Goal: Information Seeking & Learning: Learn about a topic

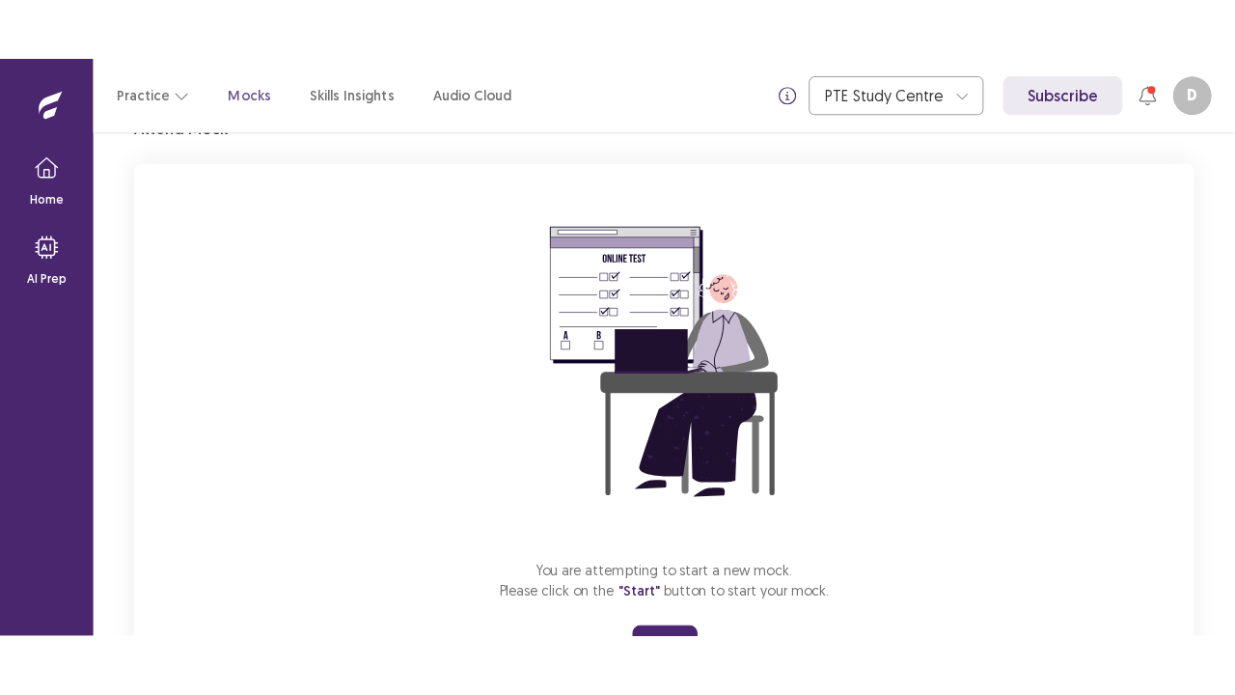
scroll to position [189, 0]
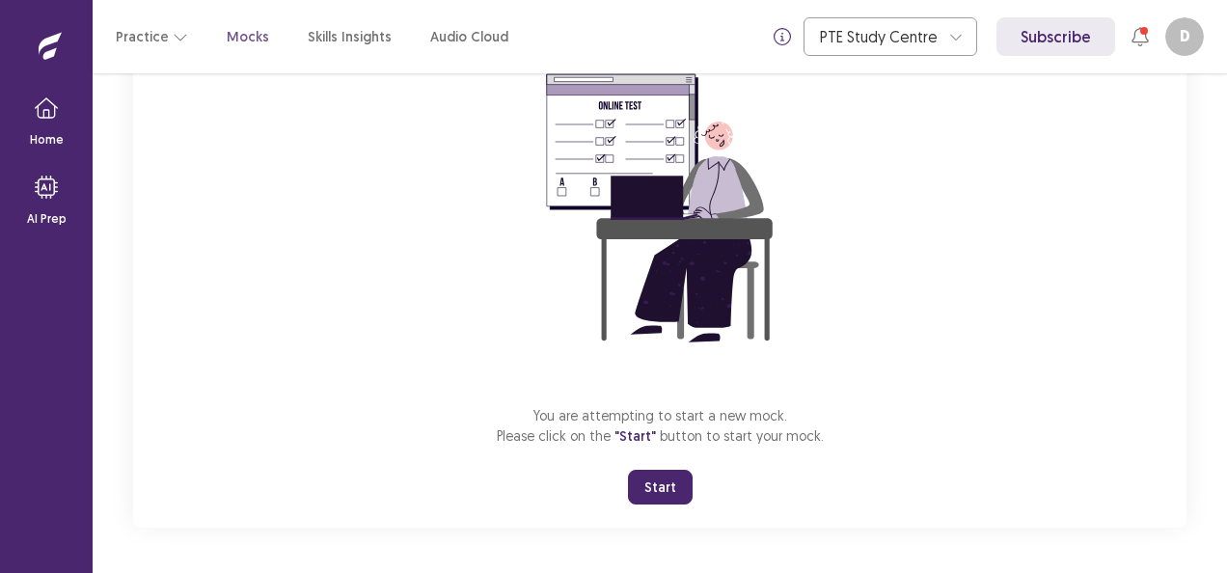
click at [665, 492] on button "Start" at bounding box center [660, 487] width 65 height 35
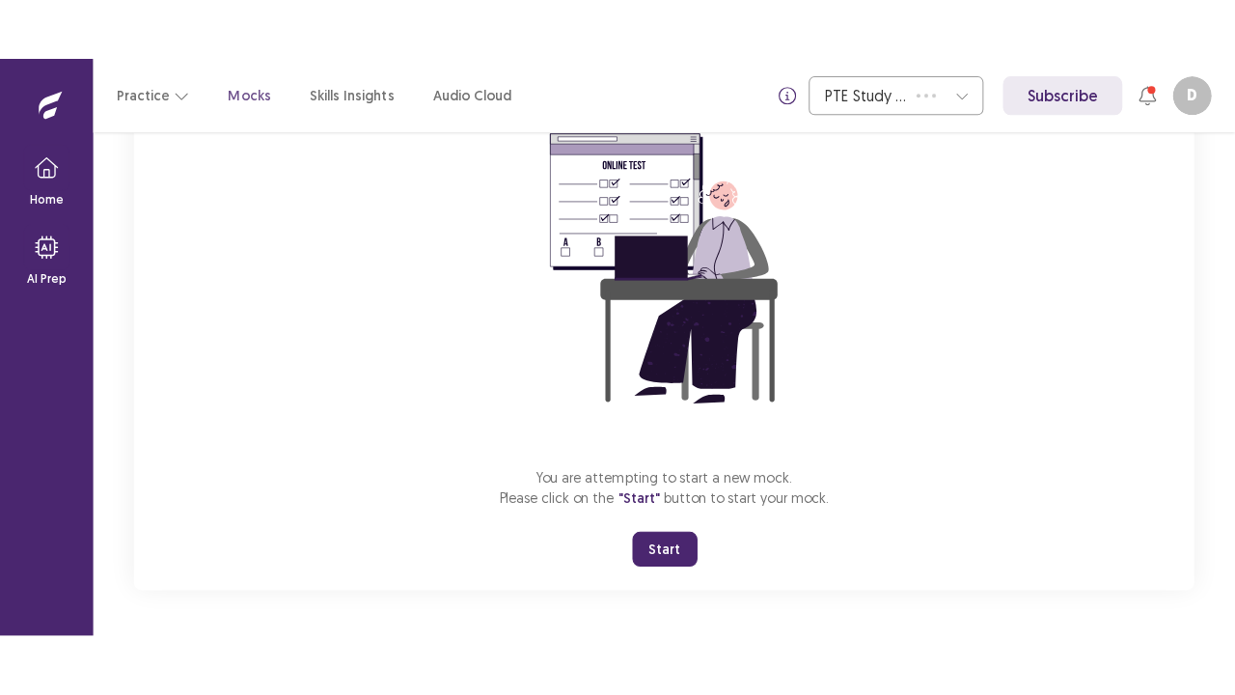
scroll to position [68, 0]
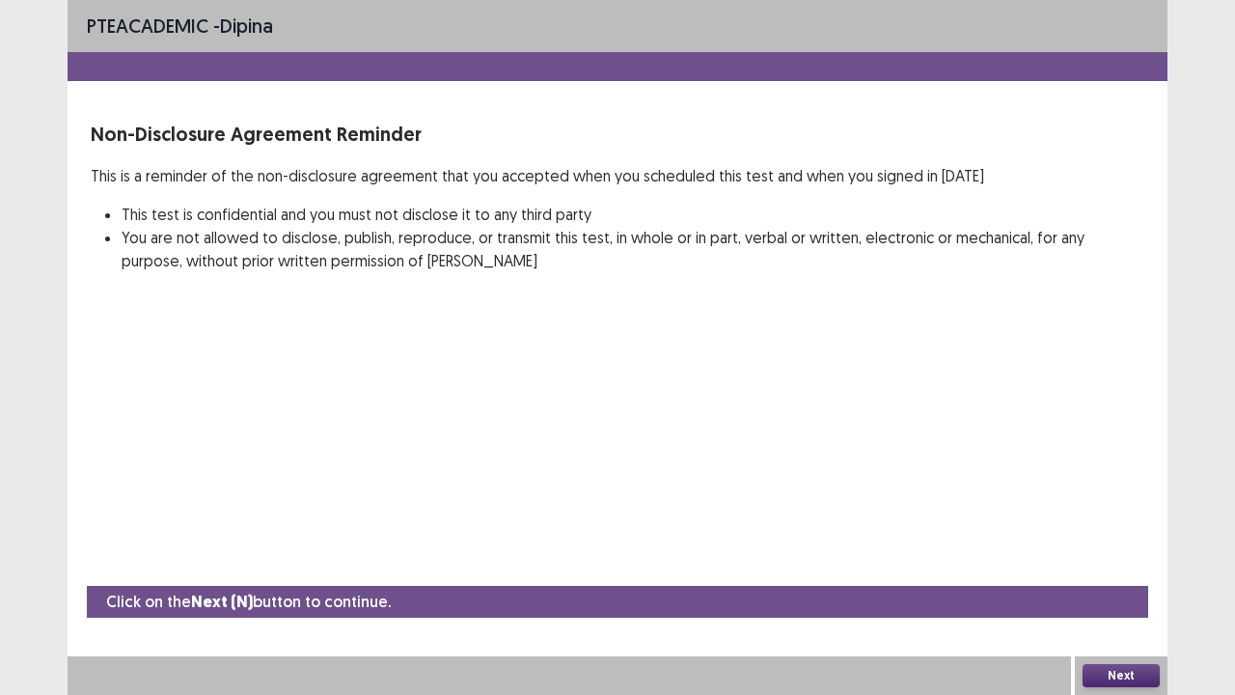
click at [1089, 572] on button "Next" at bounding box center [1120, 675] width 77 height 23
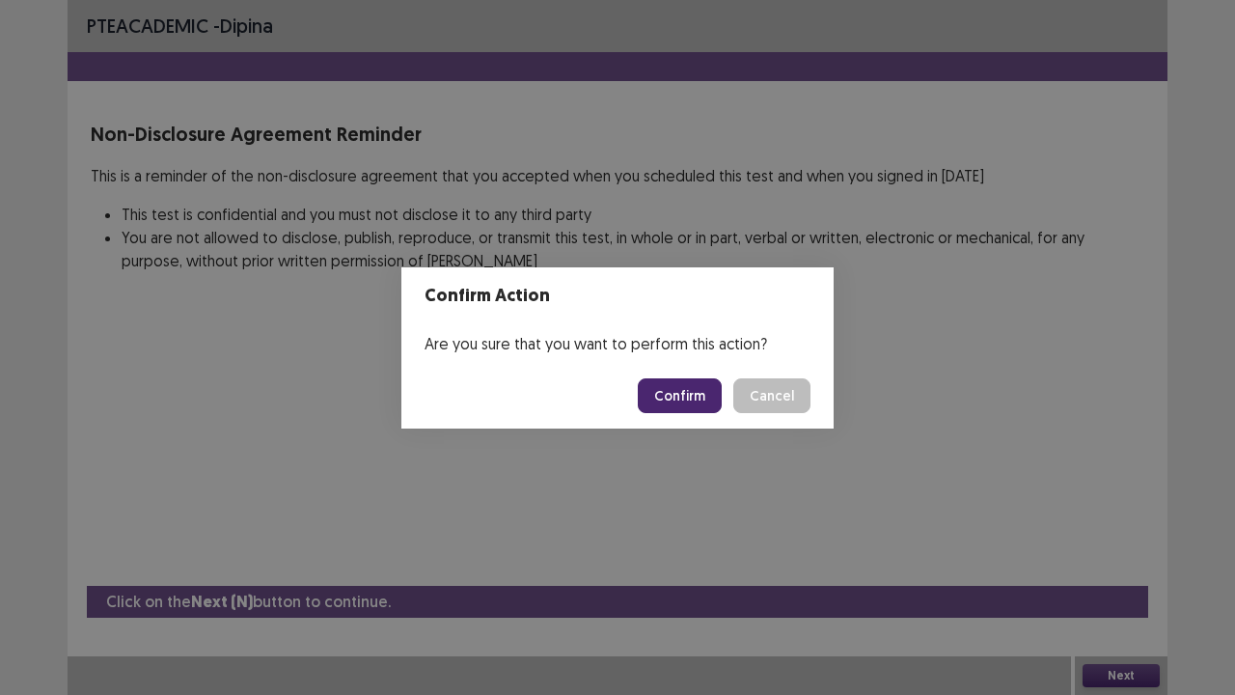
click at [686, 403] on button "Confirm" at bounding box center [680, 395] width 84 height 35
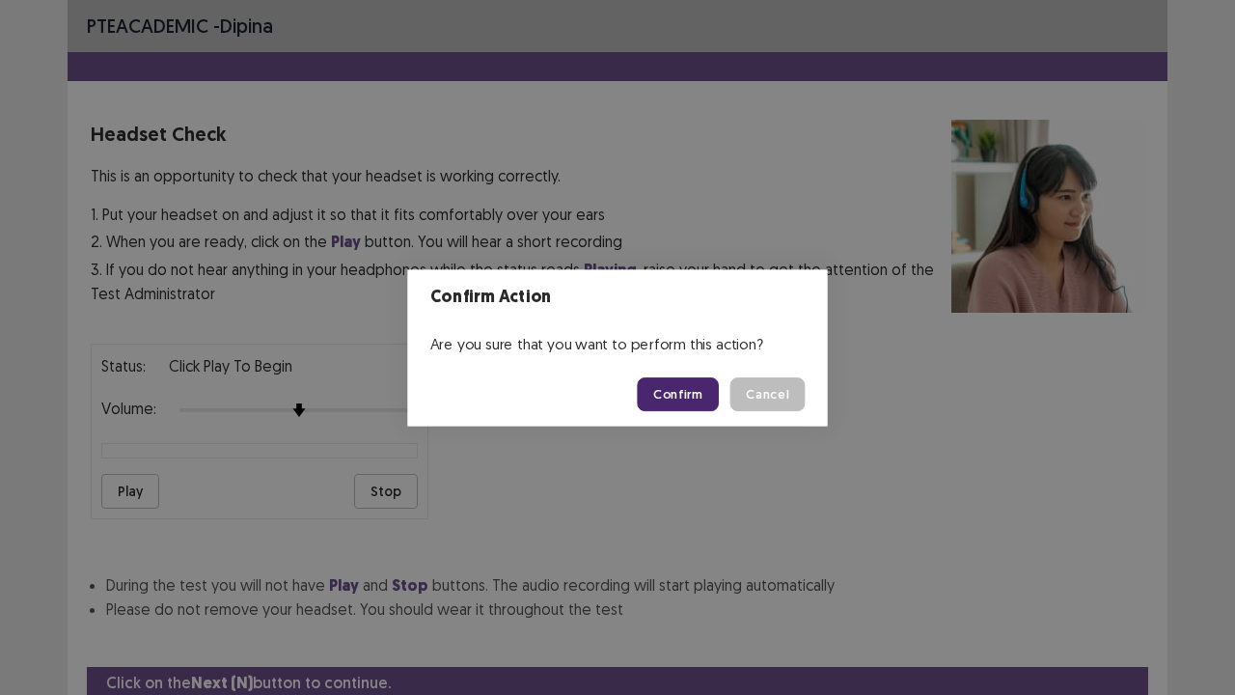
scroll to position [71, 0]
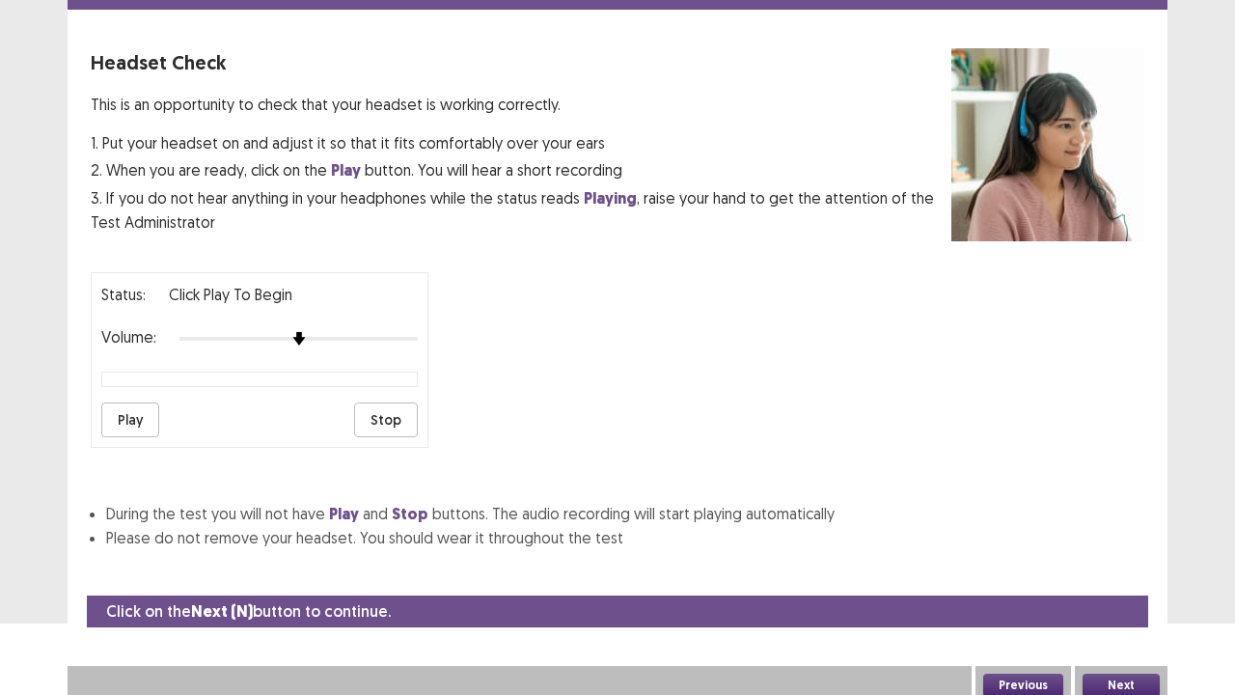
click at [1112, 572] on button "Next" at bounding box center [1120, 684] width 77 height 23
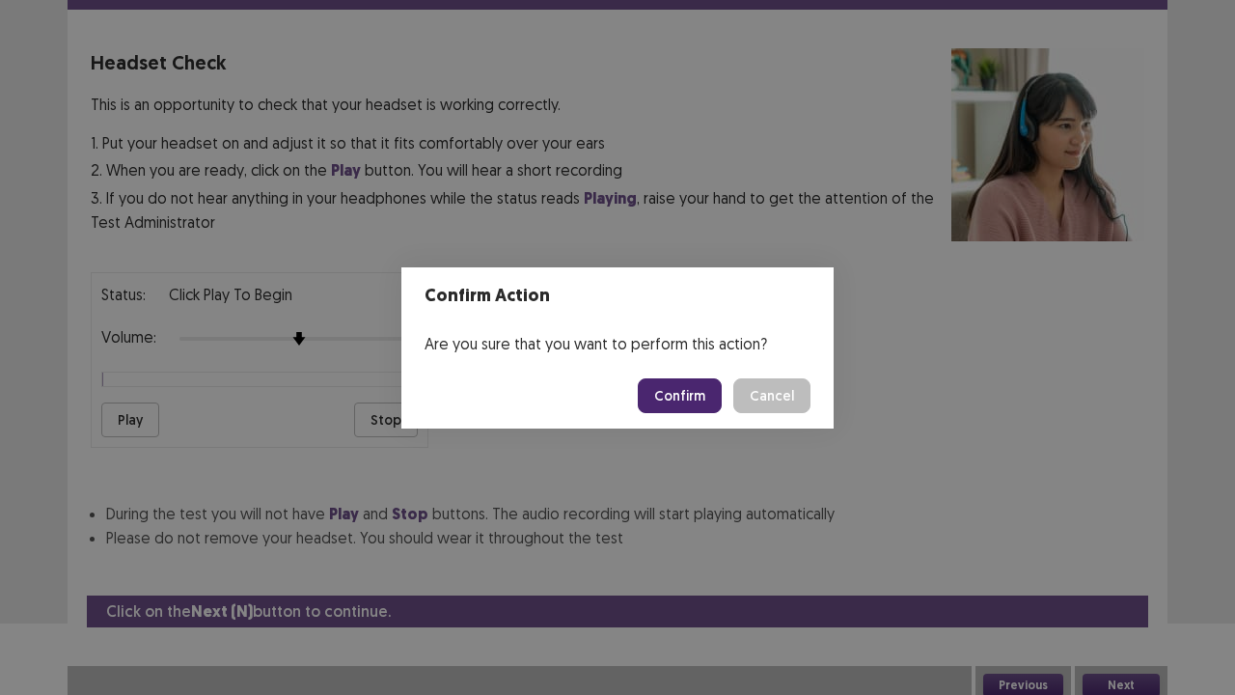
drag, startPoint x: 671, startPoint y: 389, endPoint x: 675, endPoint y: 407, distance: 18.7
click at [671, 388] on button "Confirm" at bounding box center [680, 395] width 84 height 35
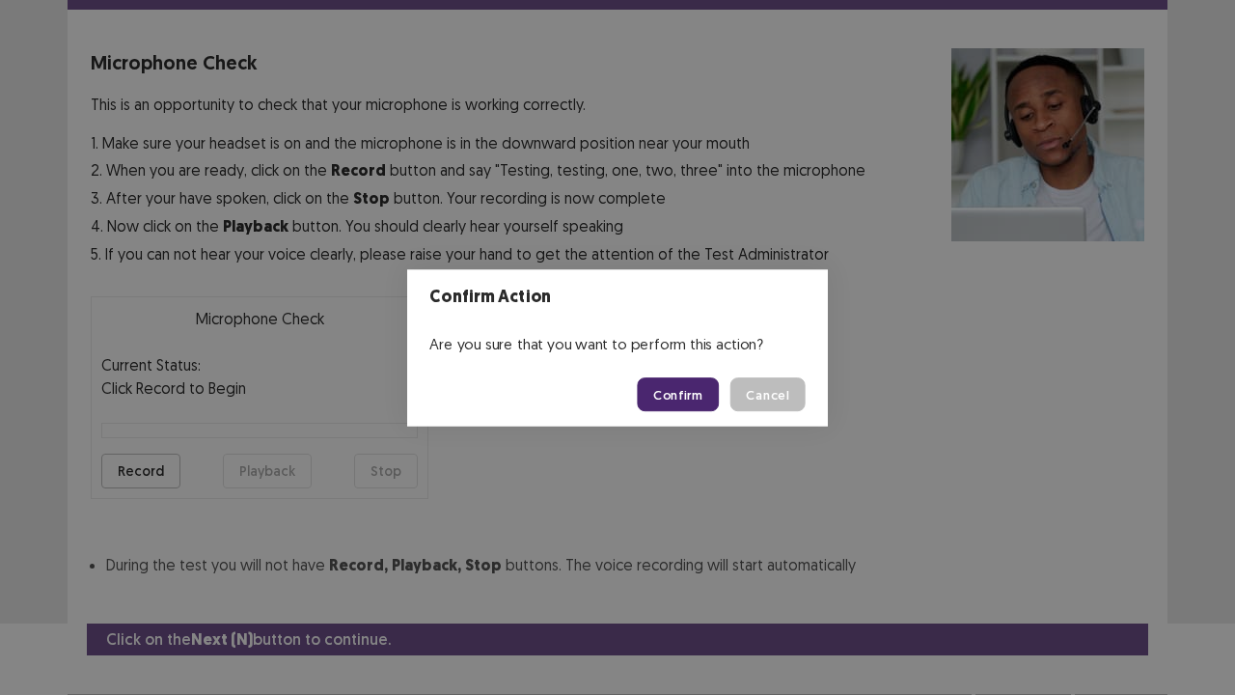
scroll to position [106, 0]
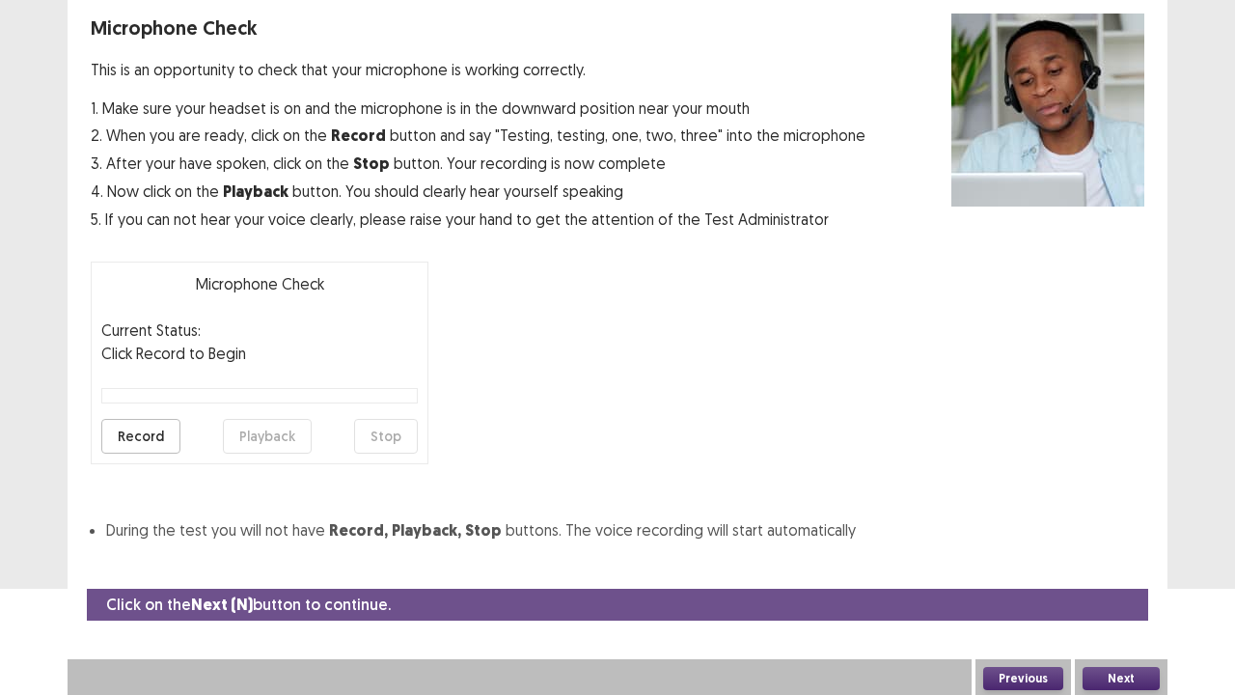
click at [1119, 572] on button "Next" at bounding box center [1120, 678] width 77 height 23
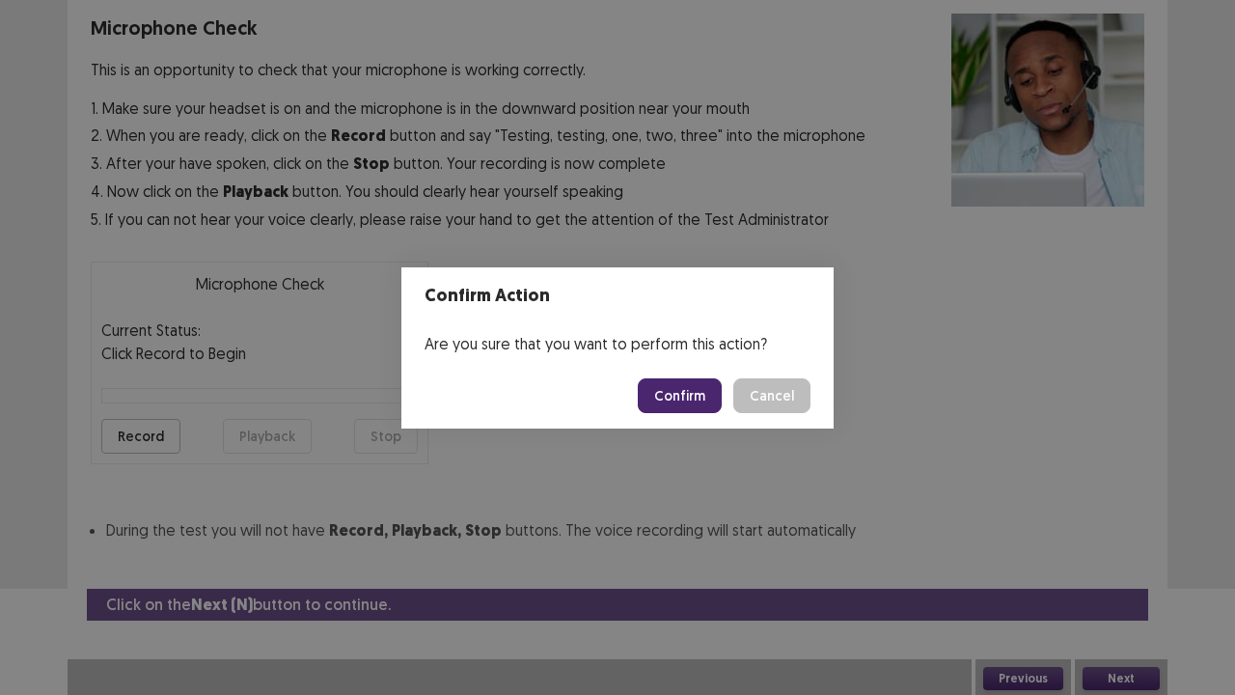
click at [681, 386] on button "Confirm" at bounding box center [680, 395] width 84 height 35
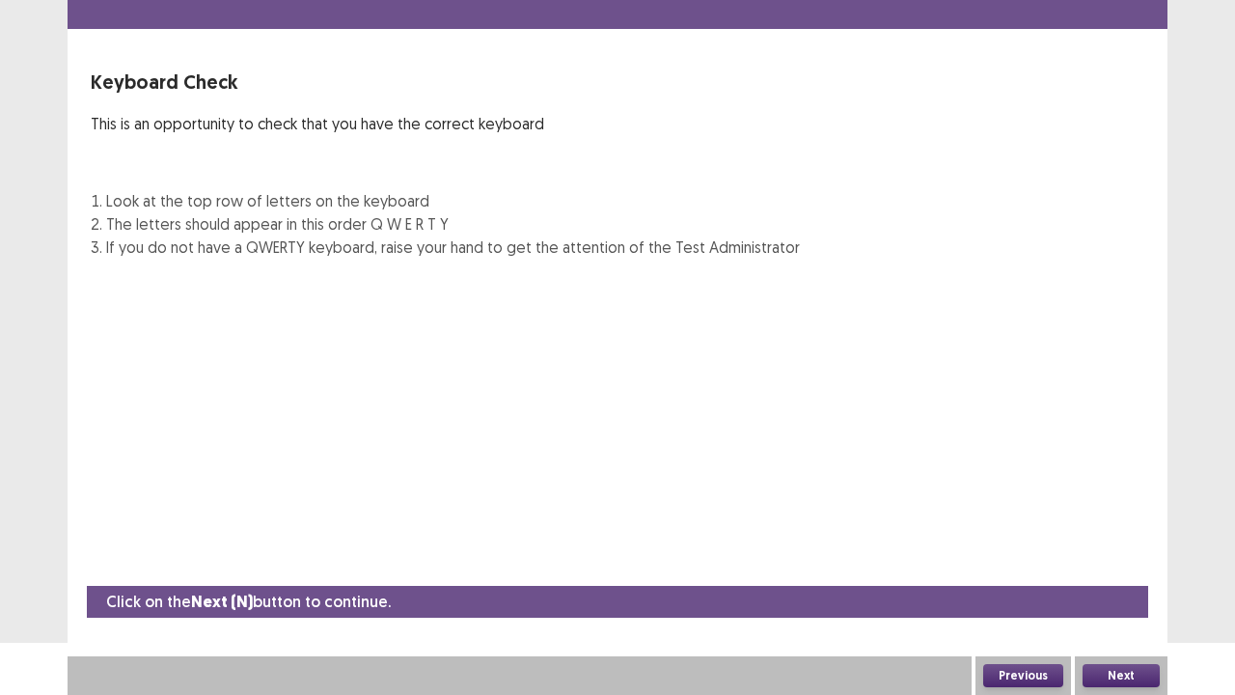
scroll to position [52, 0]
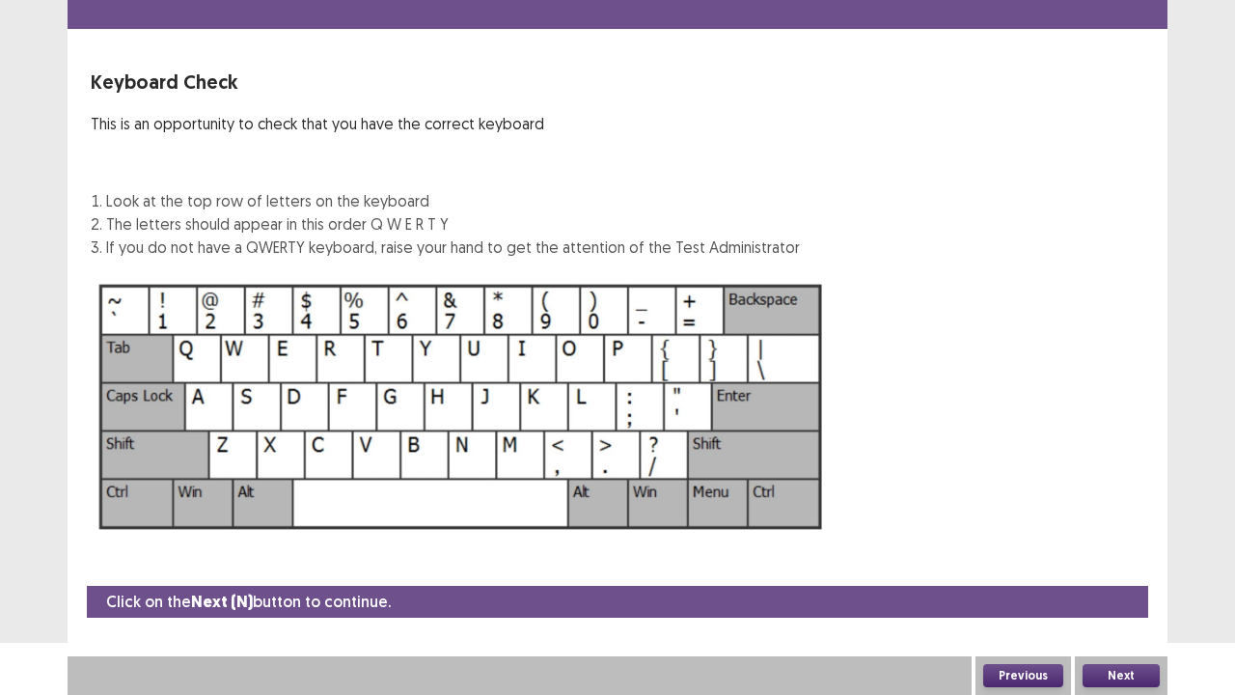
click at [1120, 572] on button "Next" at bounding box center [1120, 675] width 77 height 23
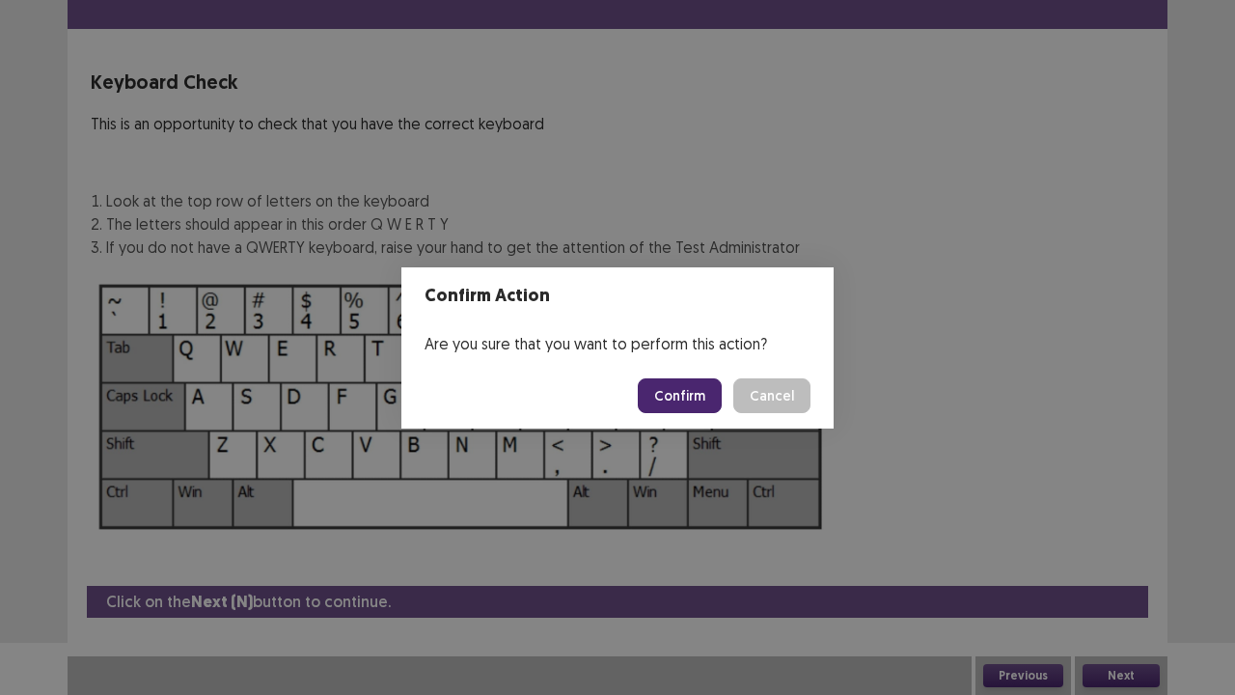
click at [691, 404] on button "Confirm" at bounding box center [680, 395] width 84 height 35
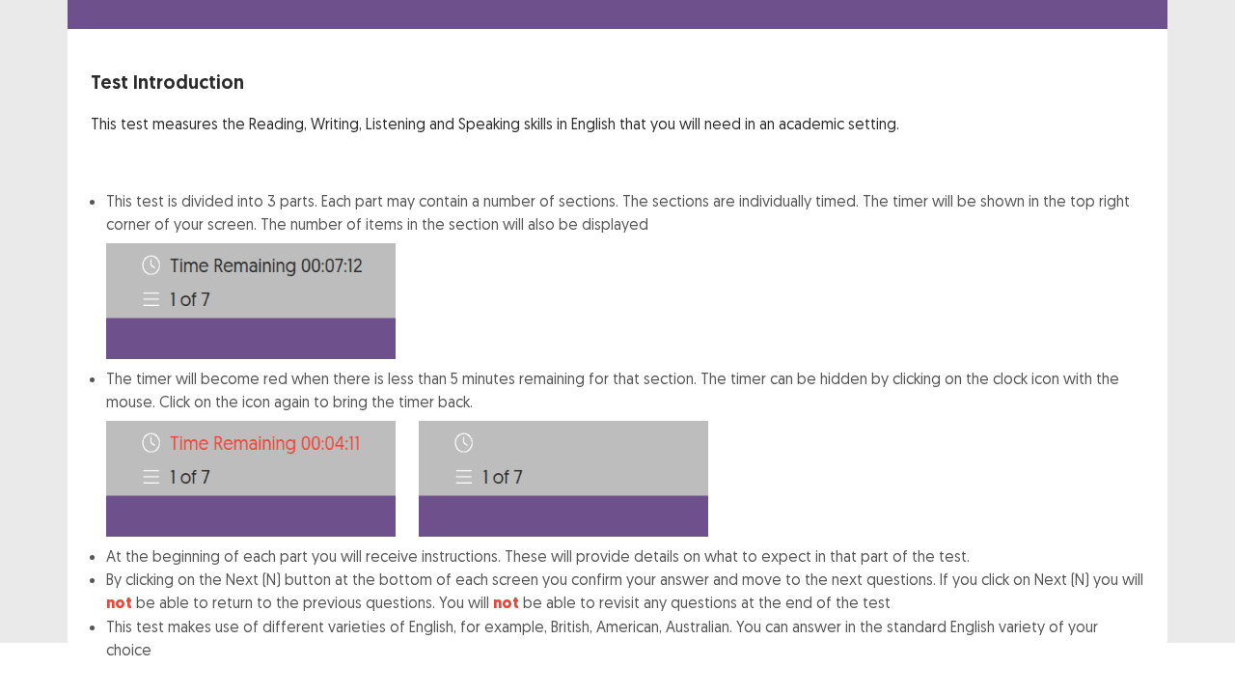
scroll to position [150, 0]
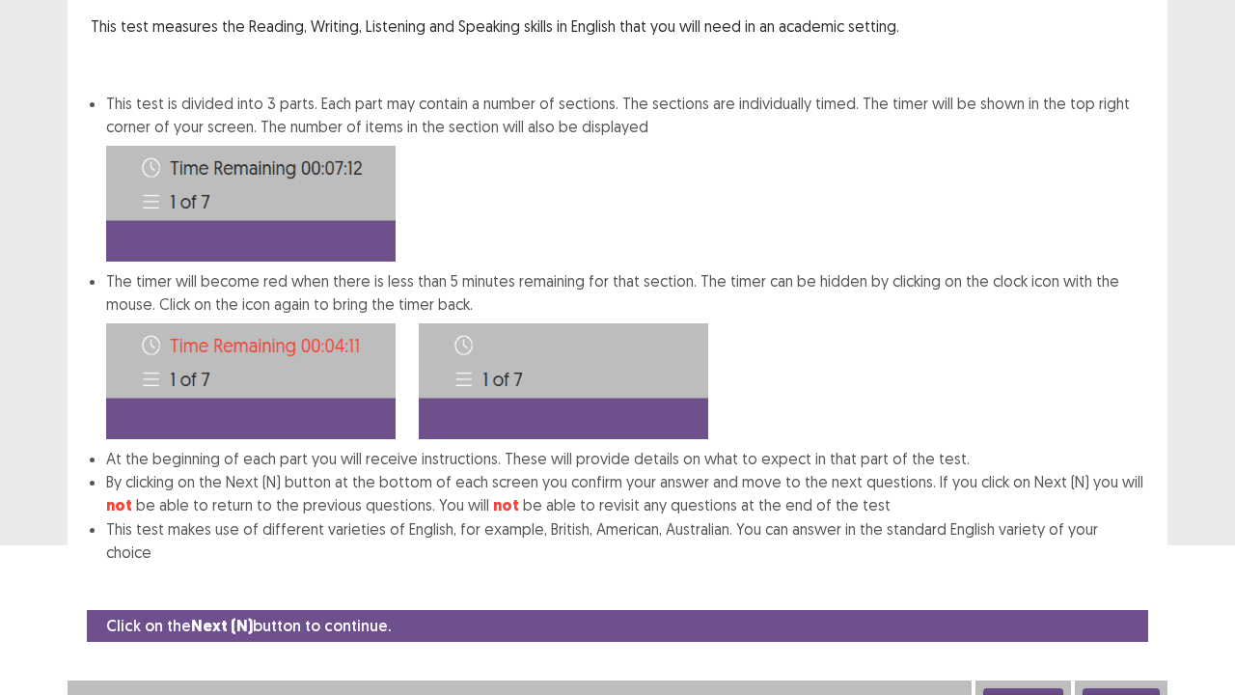
click at [1117, 572] on button "Next" at bounding box center [1120, 699] width 77 height 23
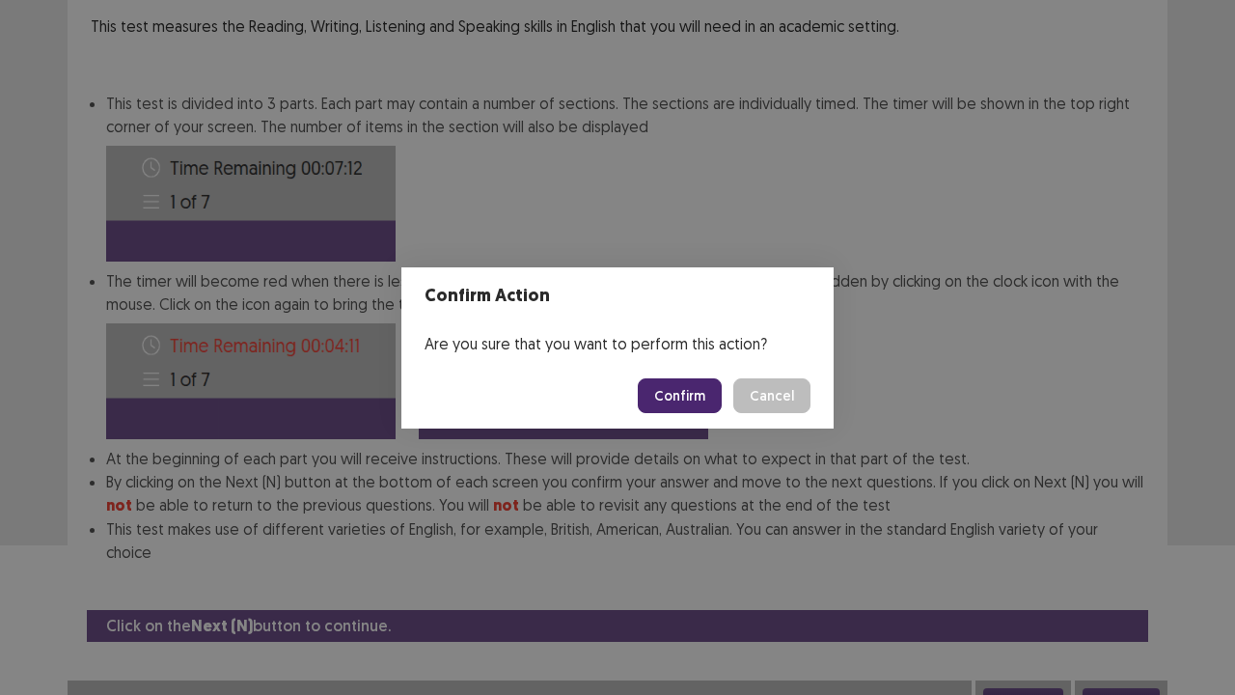
drag, startPoint x: 681, startPoint y: 388, endPoint x: 704, endPoint y: 438, distance: 55.3
click at [681, 389] on button "Confirm" at bounding box center [680, 395] width 84 height 35
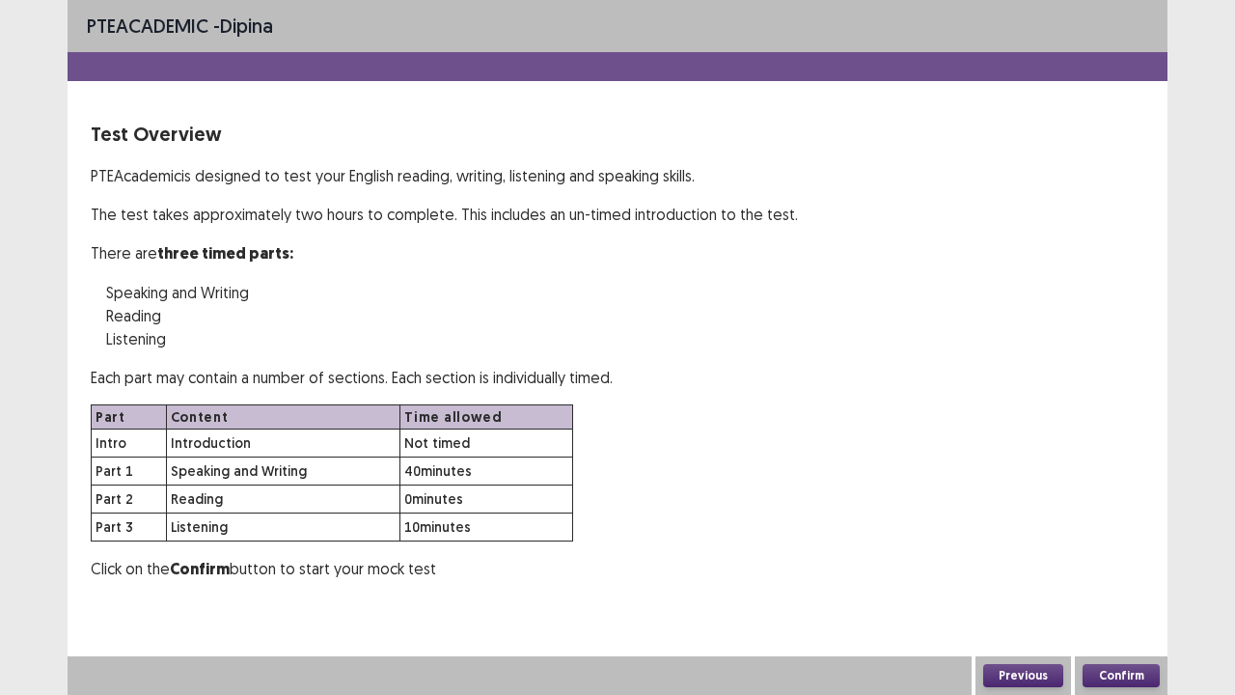
scroll to position [0, 0]
click at [1112, 572] on button "Confirm" at bounding box center [1120, 675] width 77 height 23
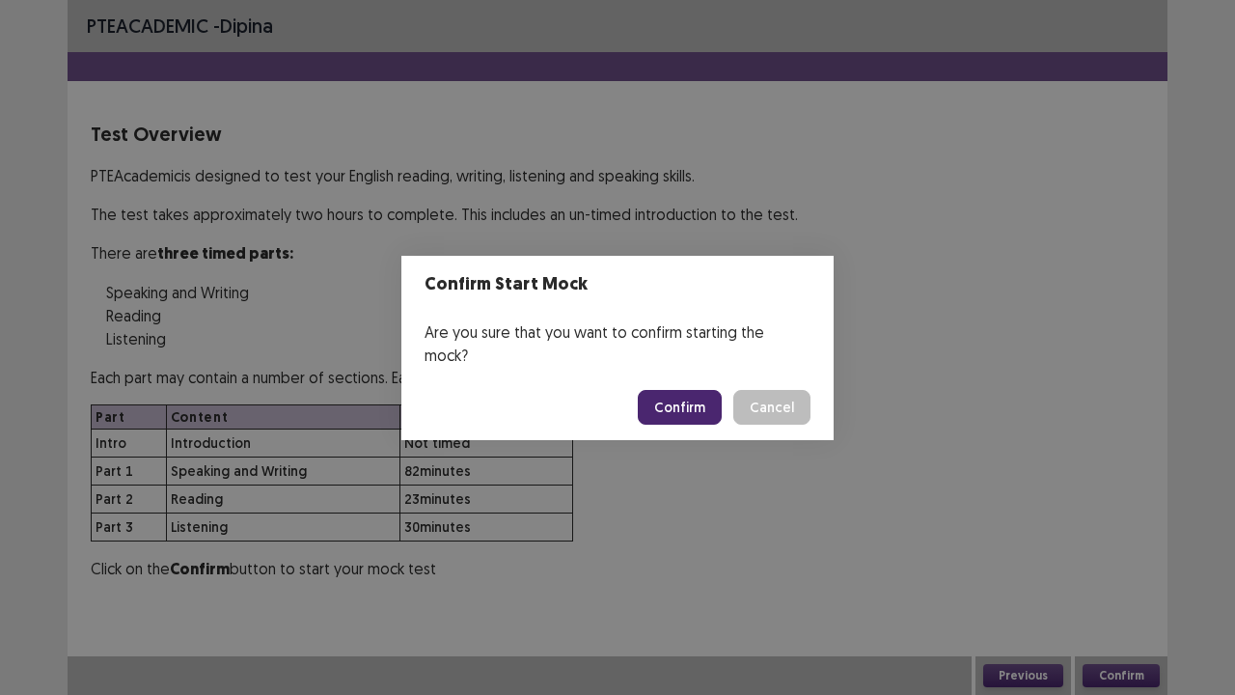
click at [659, 397] on button "Confirm" at bounding box center [680, 407] width 84 height 35
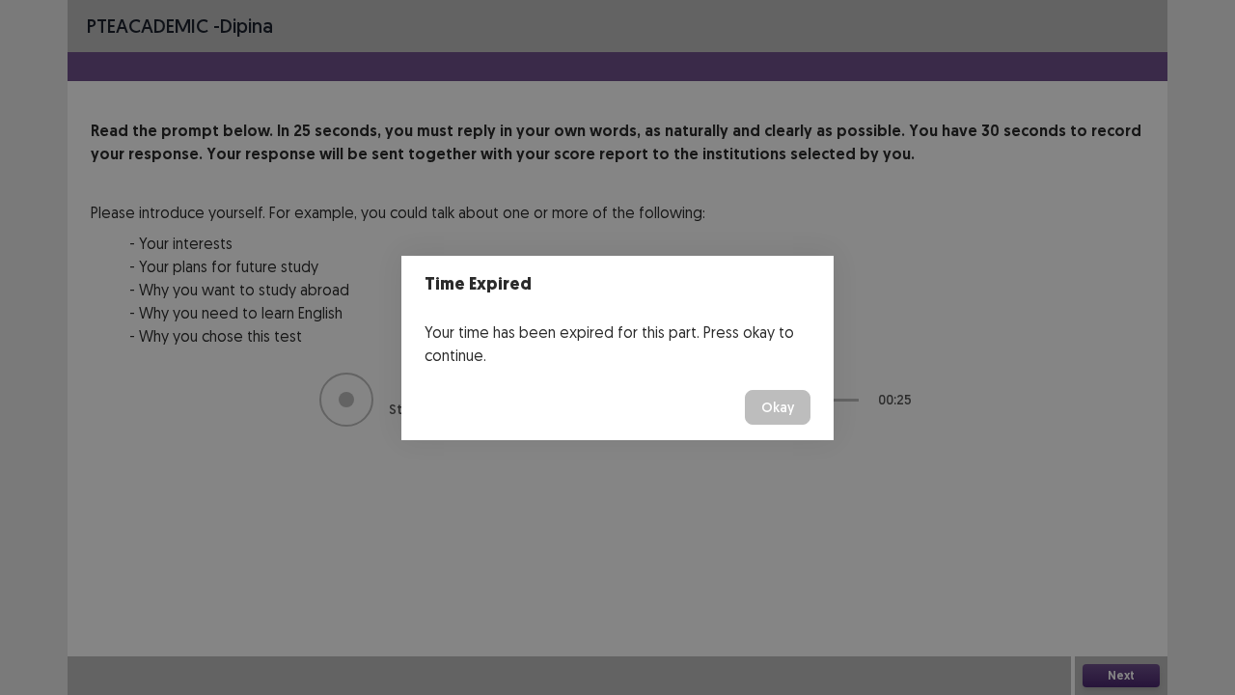
click at [778, 418] on button "Okay" at bounding box center [778, 407] width 66 height 35
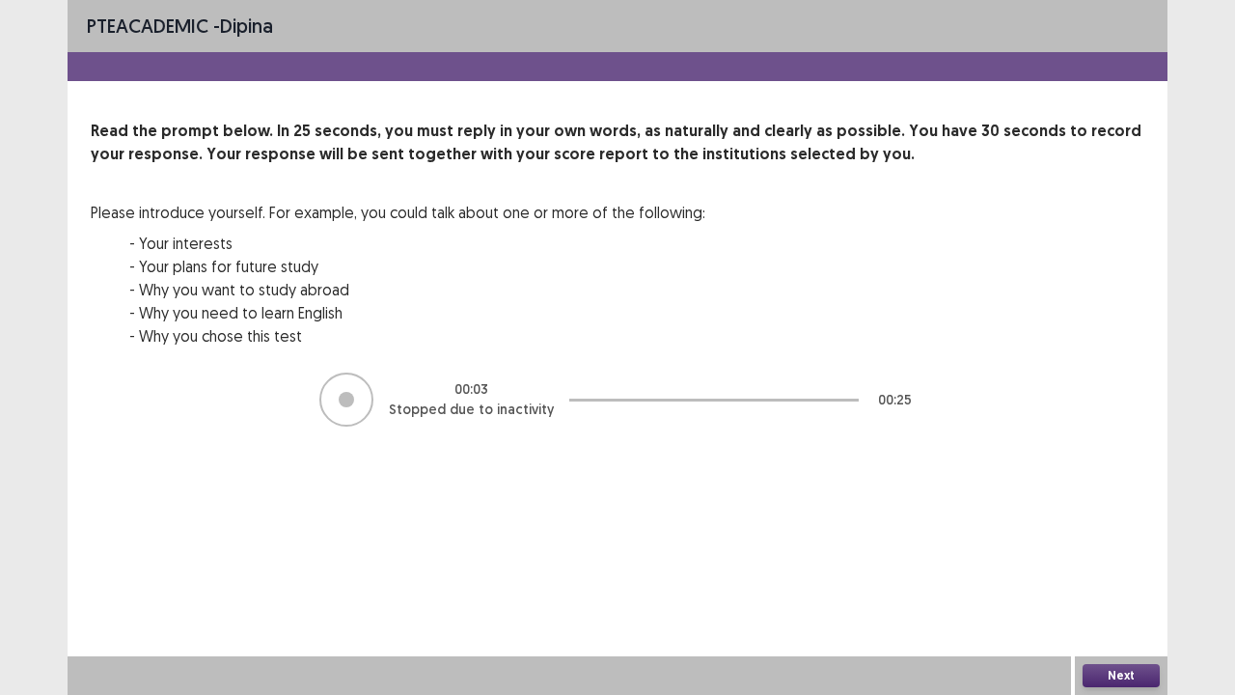
click at [1128, 572] on button "Next" at bounding box center [1120, 675] width 77 height 23
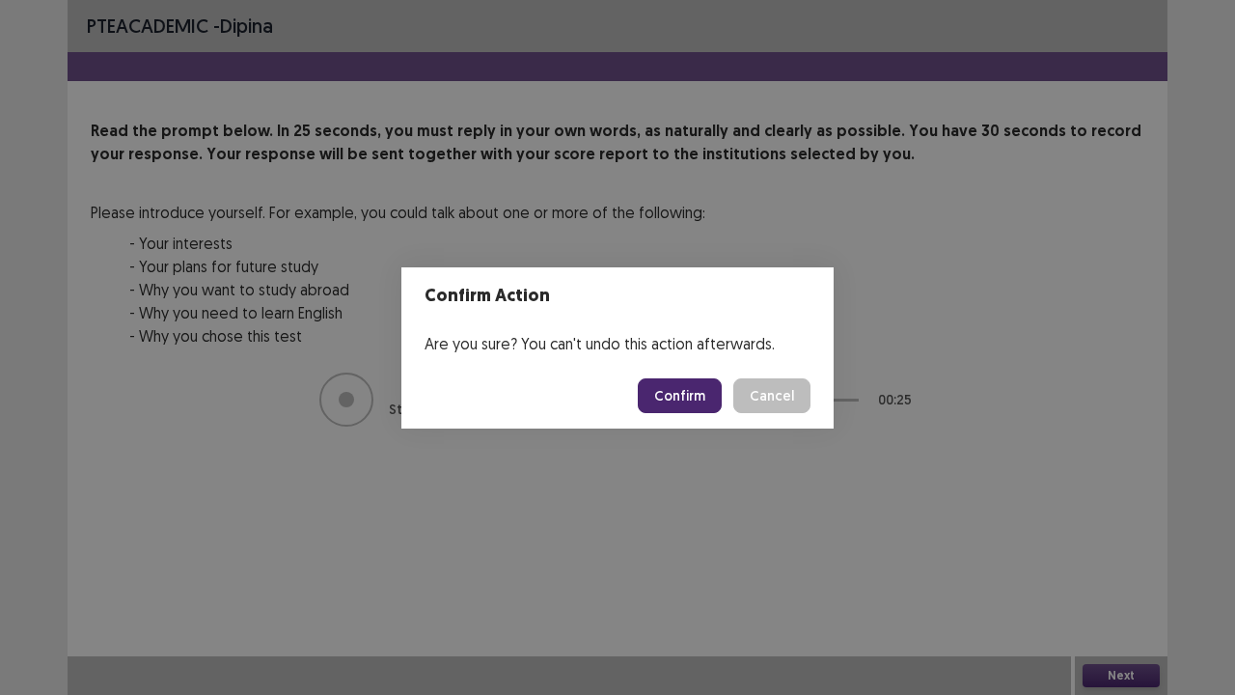
click at [702, 404] on button "Confirm" at bounding box center [680, 395] width 84 height 35
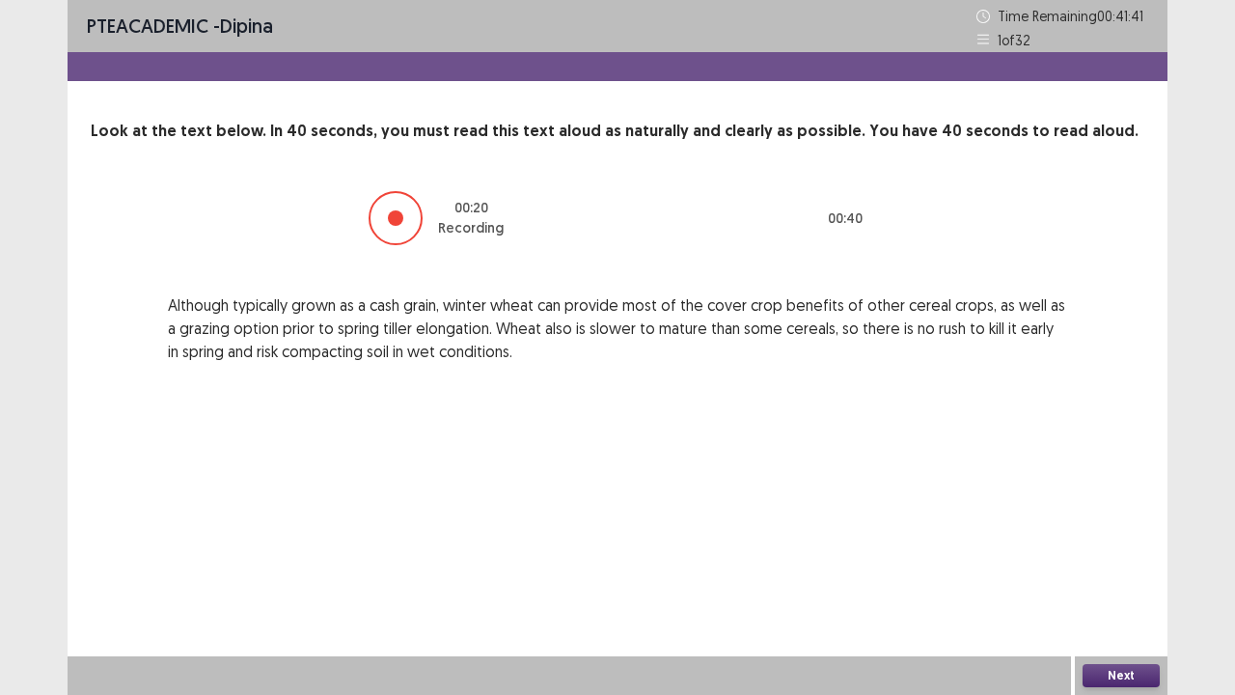
click at [1113, 572] on button "Next" at bounding box center [1120, 675] width 77 height 23
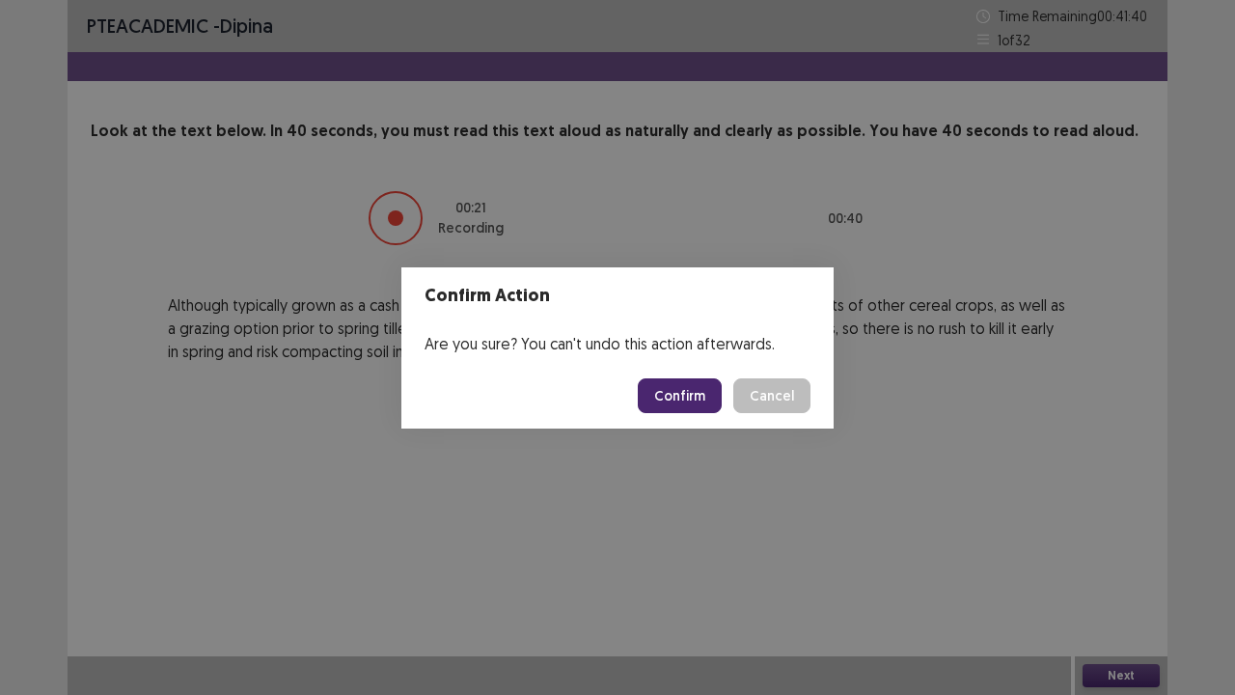
click at [689, 385] on button "Confirm" at bounding box center [680, 395] width 84 height 35
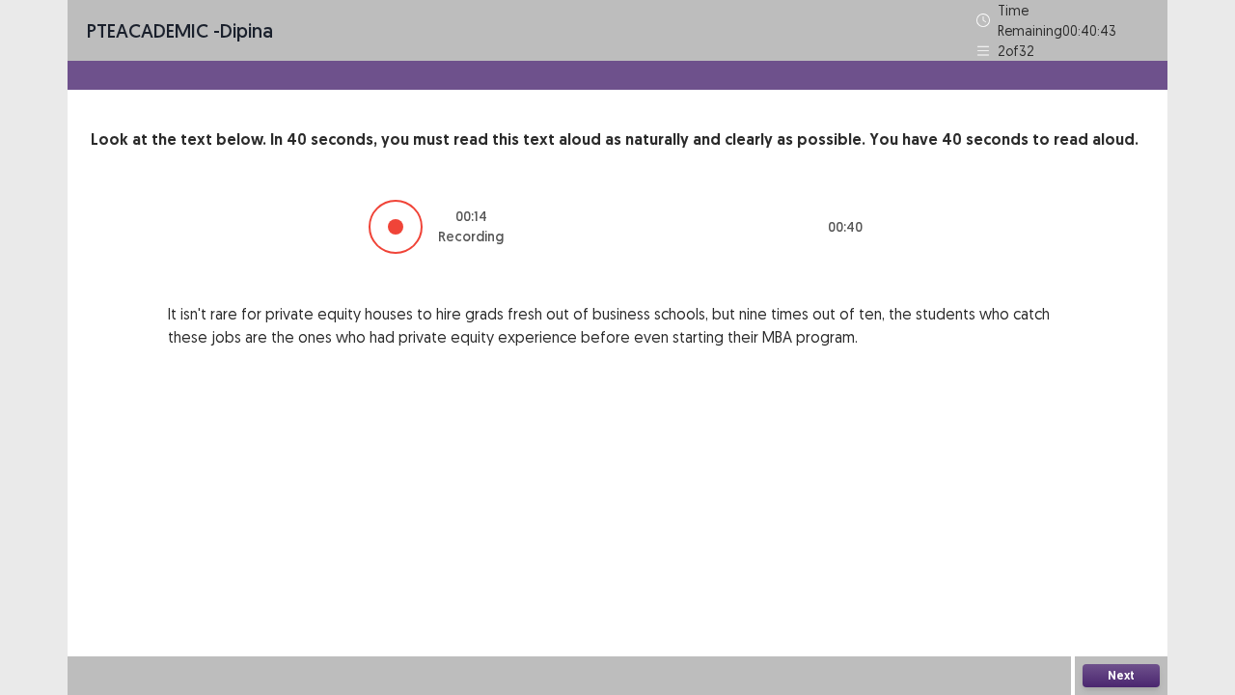
click at [1117, 572] on button "Next" at bounding box center [1120, 675] width 77 height 23
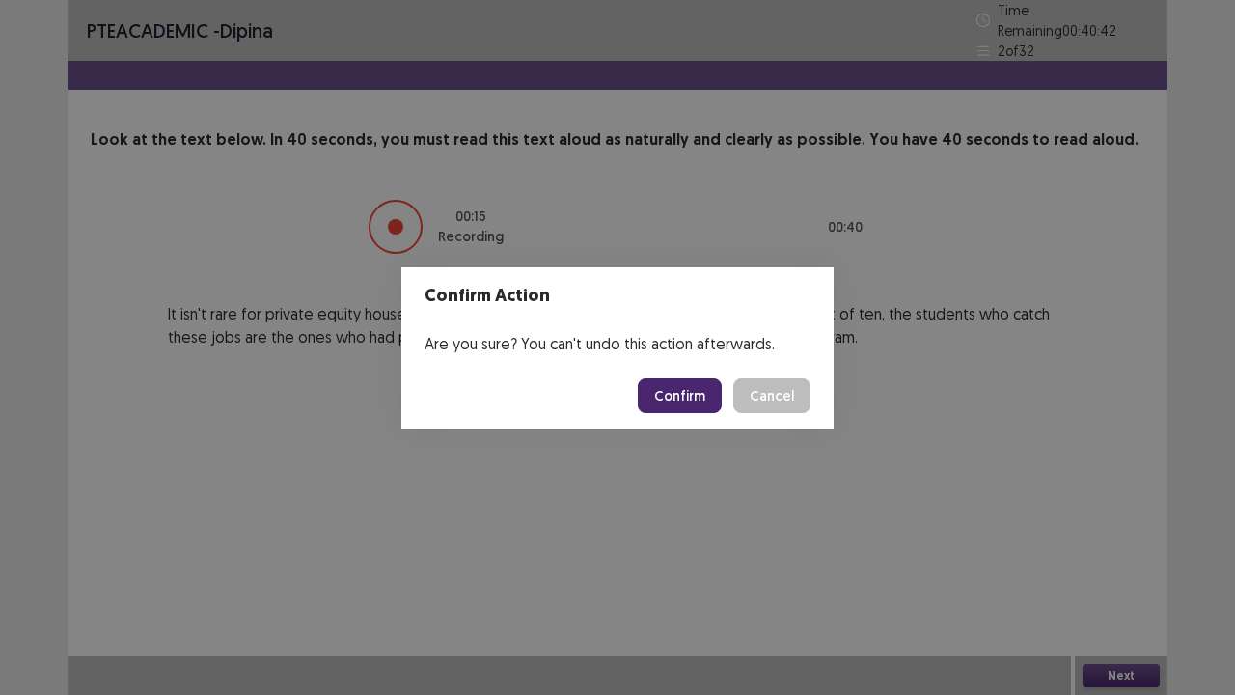
click at [692, 391] on button "Confirm" at bounding box center [680, 395] width 84 height 35
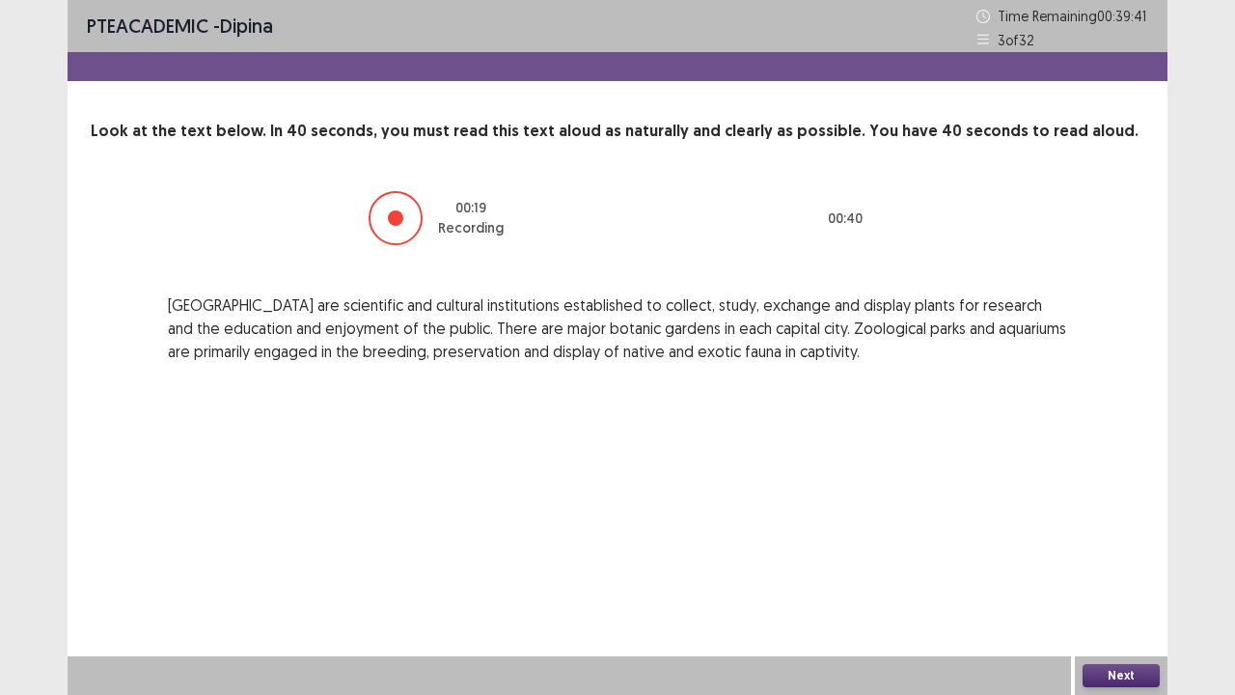
click at [1123, 572] on button "Next" at bounding box center [1120, 675] width 77 height 23
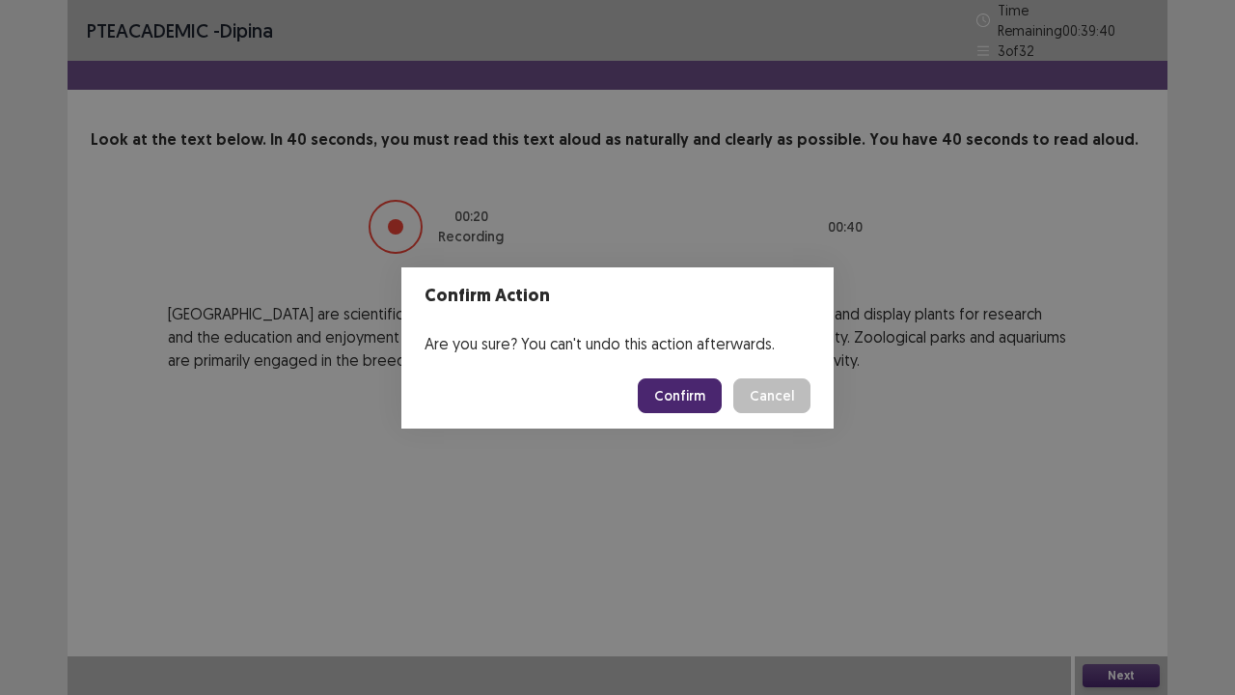
click at [690, 397] on button "Confirm" at bounding box center [680, 395] width 84 height 35
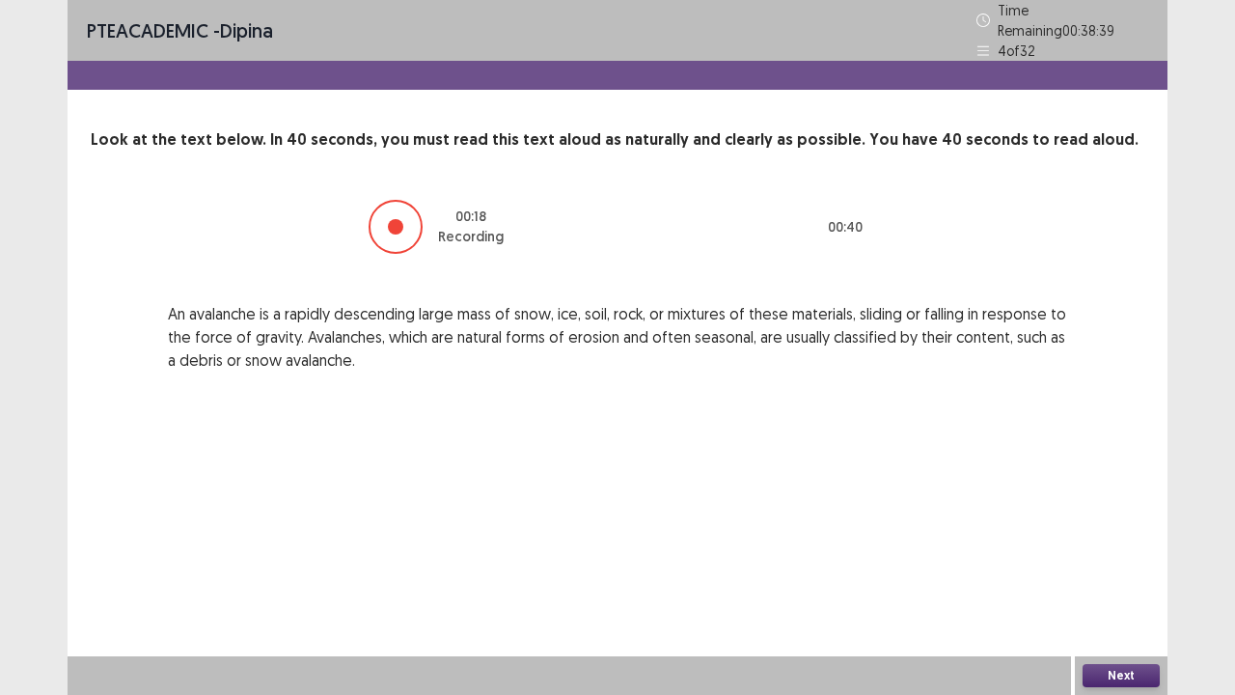
click at [1125, 572] on button "Next" at bounding box center [1120, 675] width 77 height 23
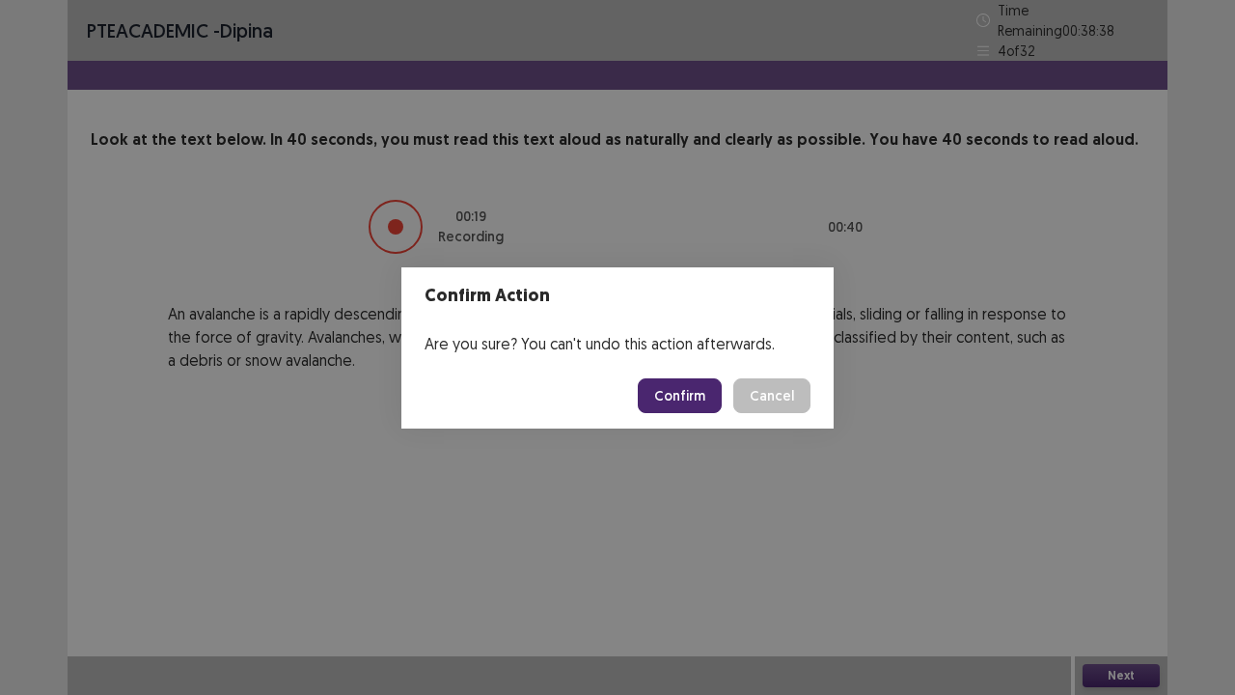
click at [674, 397] on button "Confirm" at bounding box center [680, 395] width 84 height 35
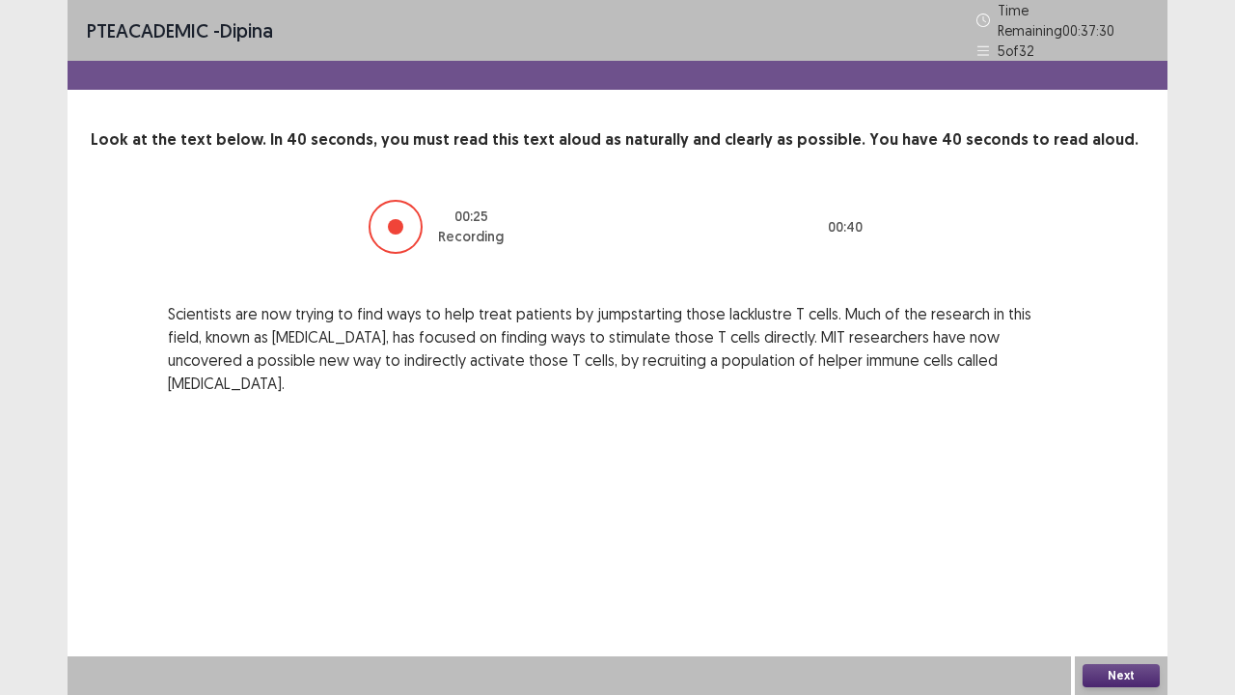
click at [1127, 572] on button "Next" at bounding box center [1120, 675] width 77 height 23
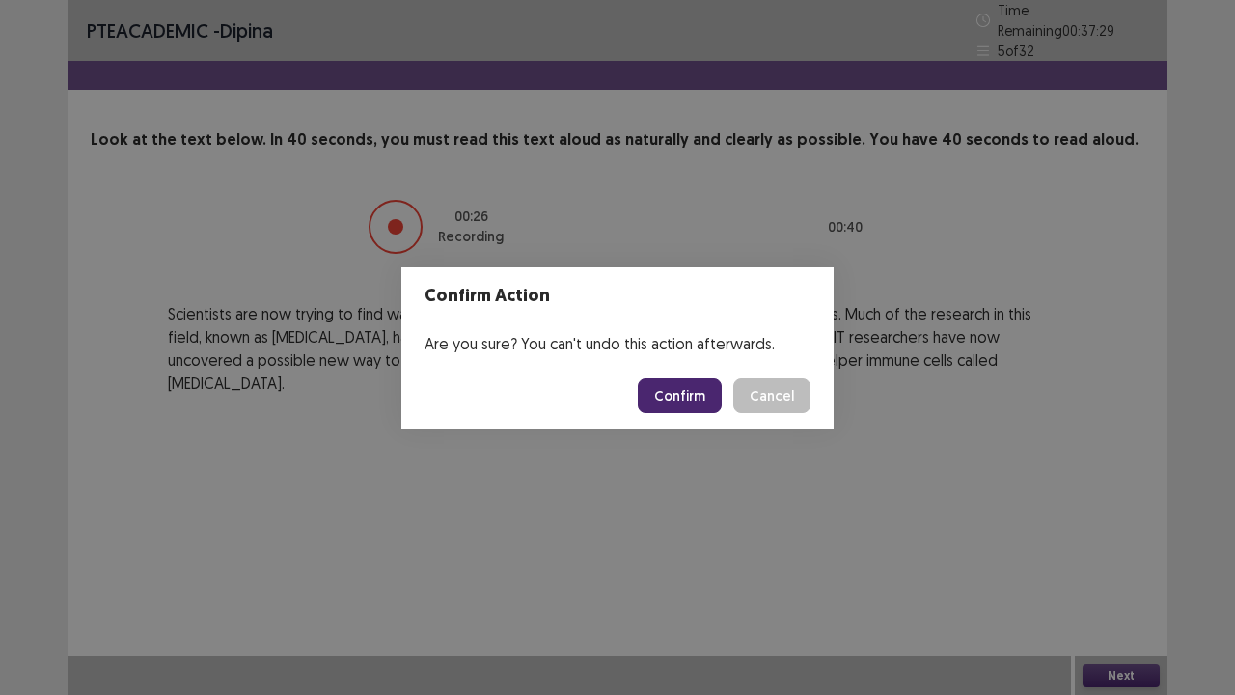
click at [684, 403] on button "Confirm" at bounding box center [680, 395] width 84 height 35
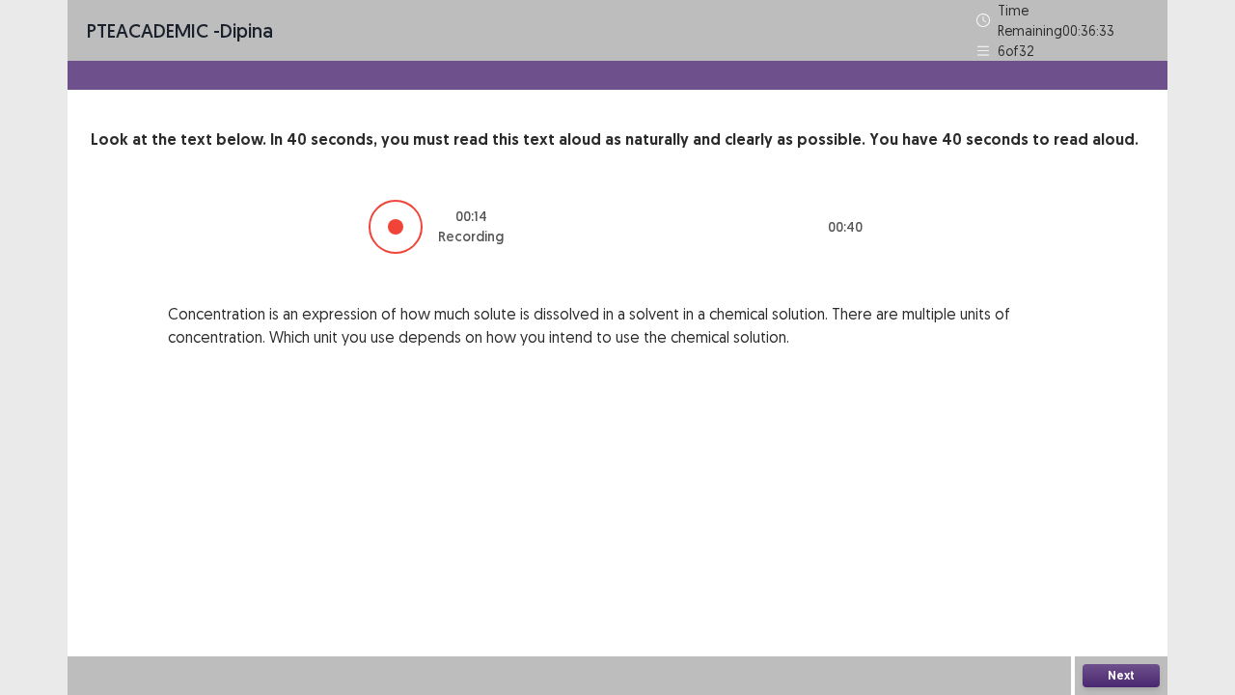
click at [1104, 572] on button "Next" at bounding box center [1120, 675] width 77 height 23
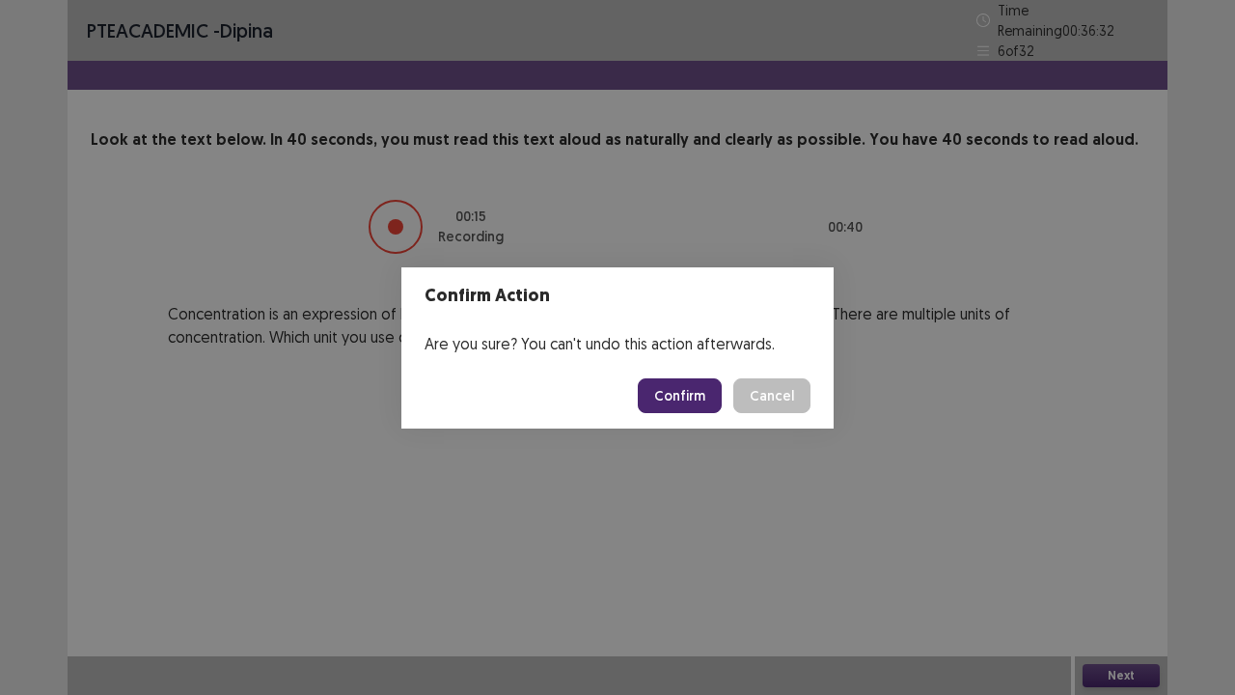
click at [703, 392] on button "Confirm" at bounding box center [680, 395] width 84 height 35
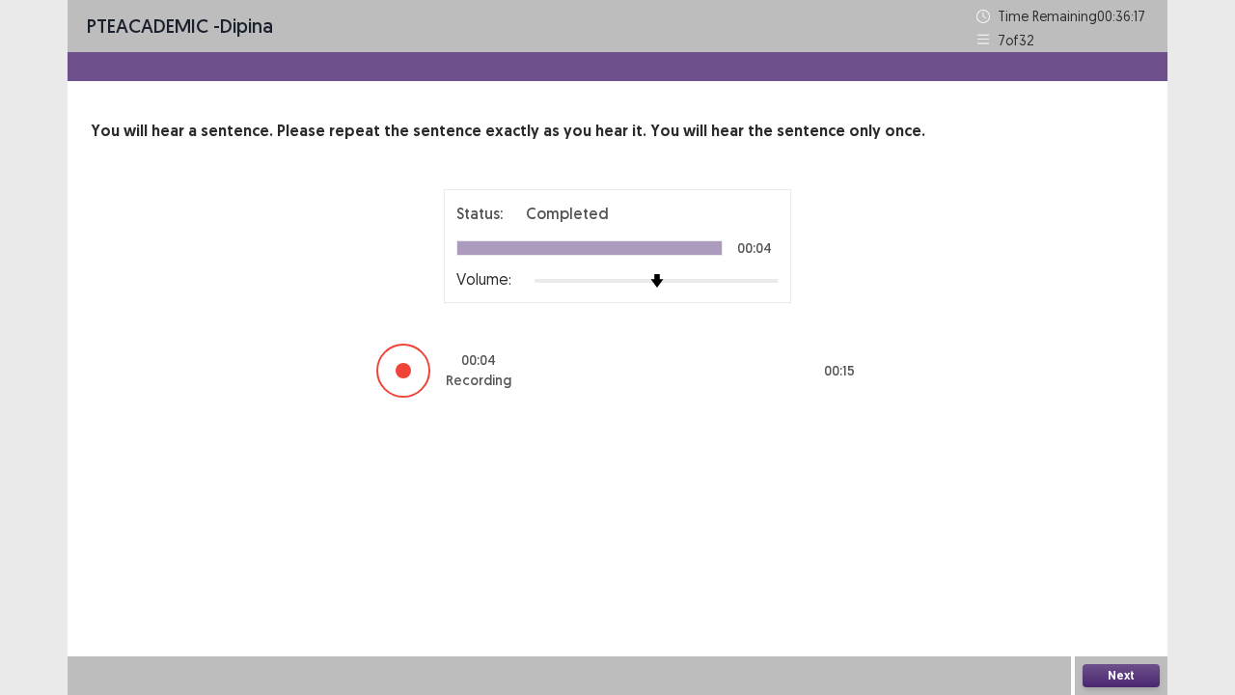
click at [1110, 572] on button "Next" at bounding box center [1120, 675] width 77 height 23
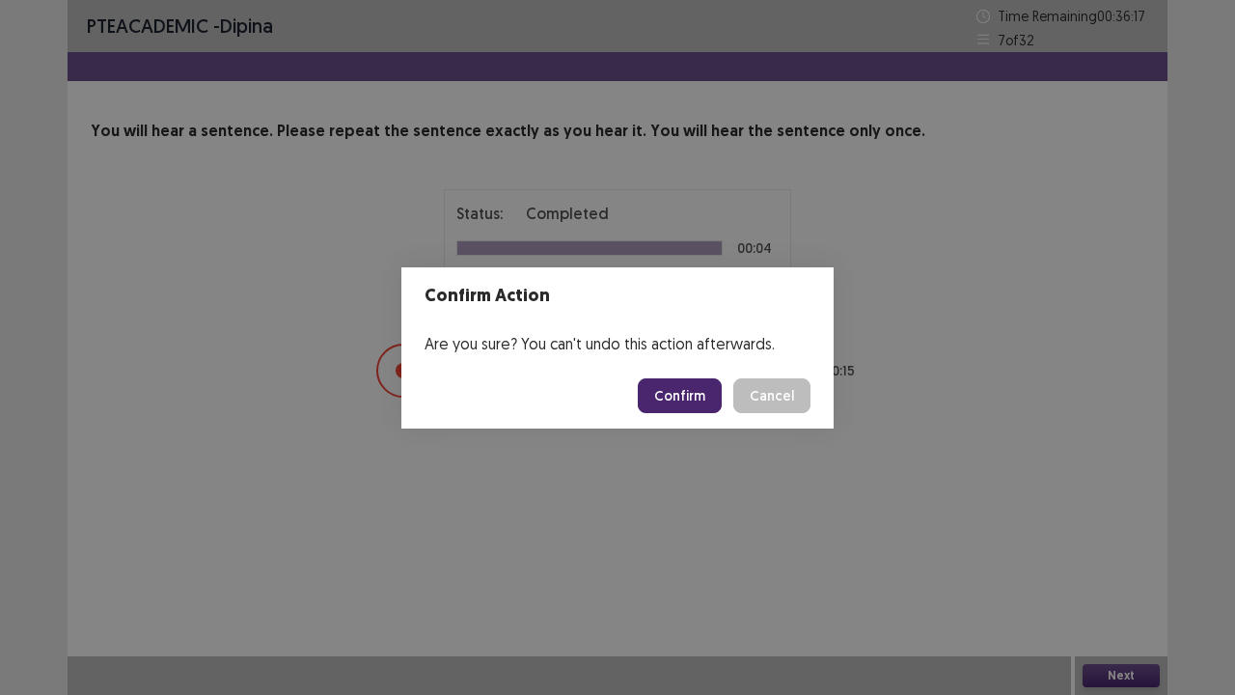
click at [680, 388] on button "Confirm" at bounding box center [680, 395] width 84 height 35
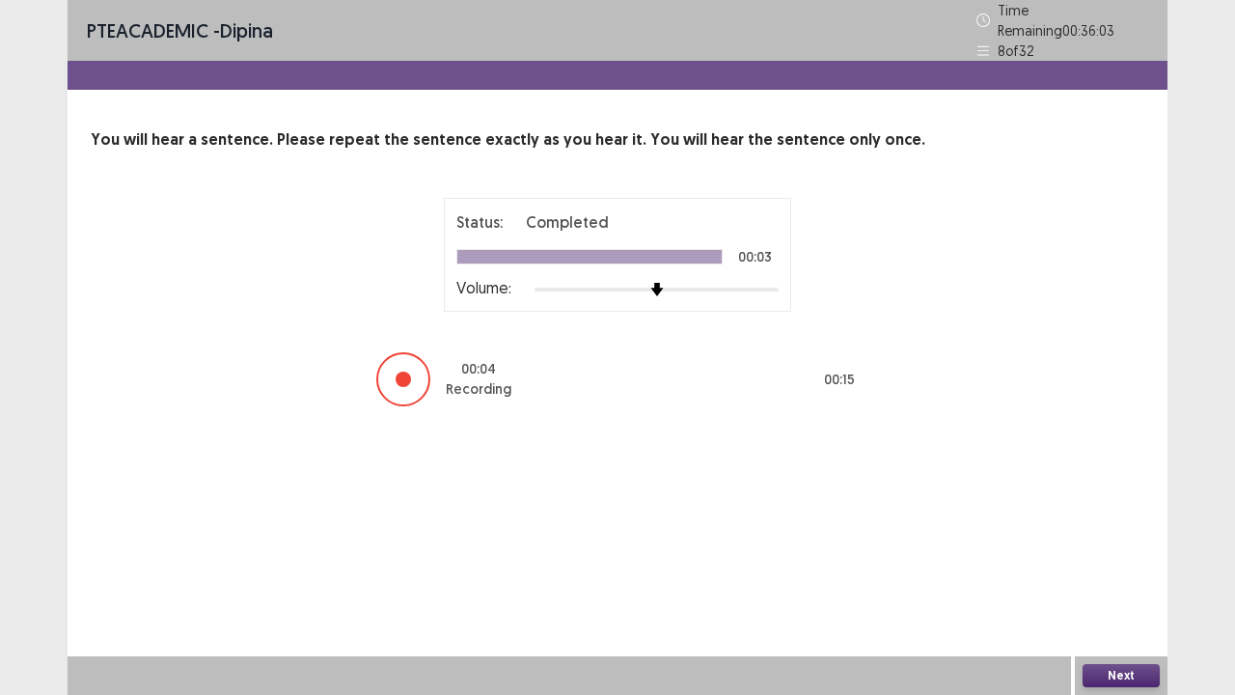
click at [1082, 572] on button "Next" at bounding box center [1120, 675] width 77 height 23
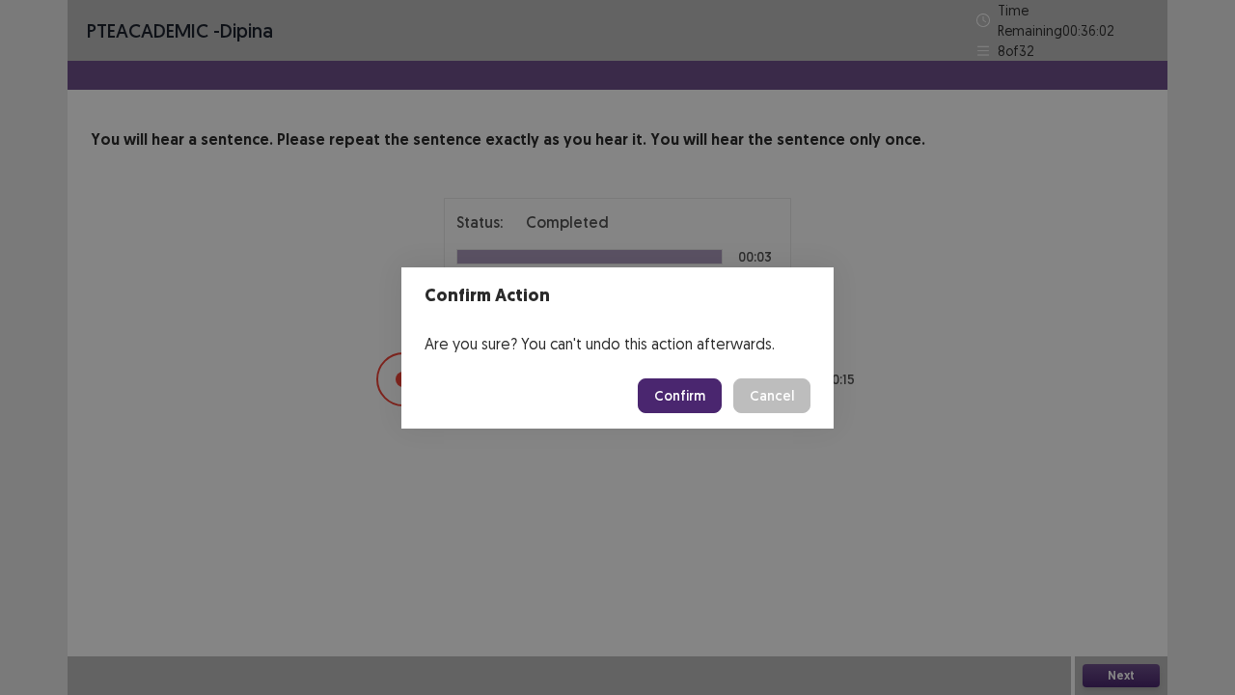
click at [673, 400] on button "Confirm" at bounding box center [680, 395] width 84 height 35
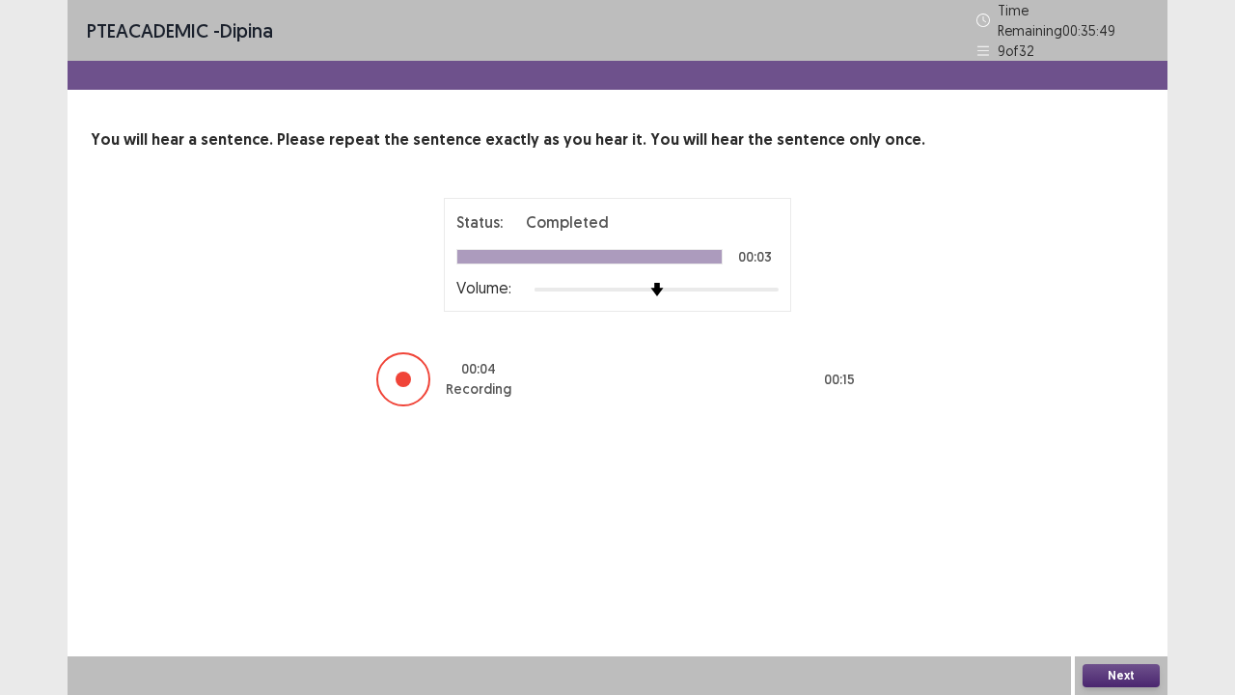
click at [1115, 572] on button "Next" at bounding box center [1120, 675] width 77 height 23
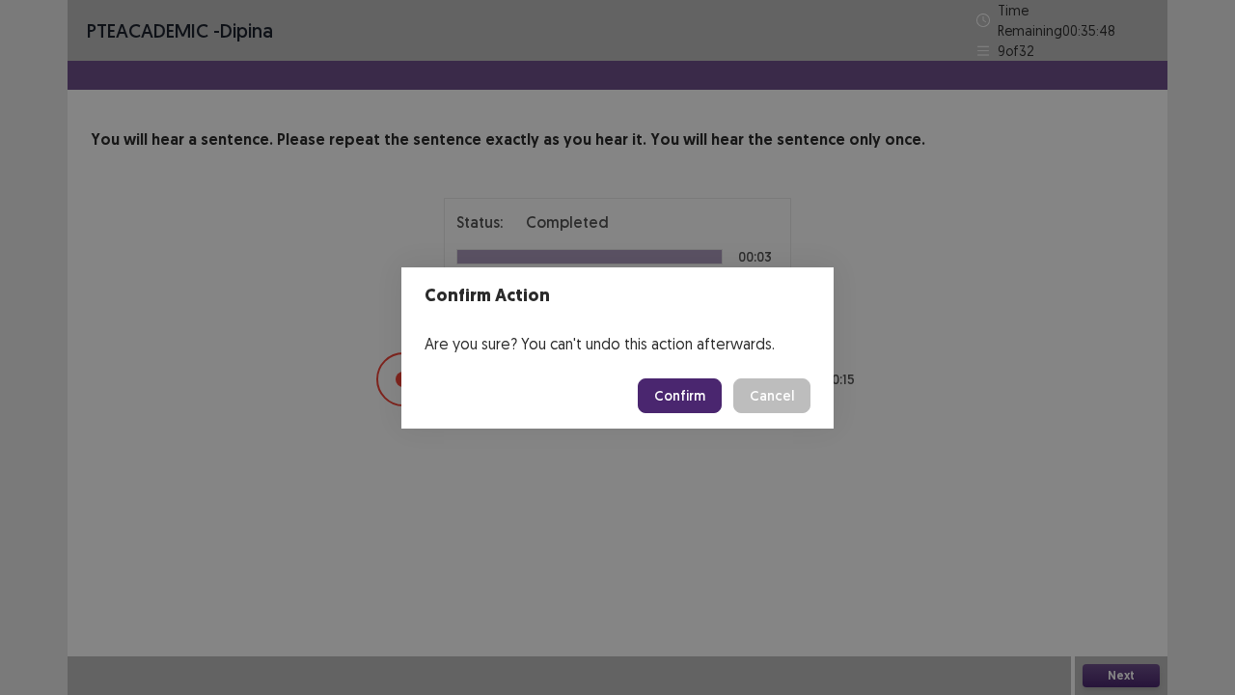
click at [665, 387] on button "Confirm" at bounding box center [680, 395] width 84 height 35
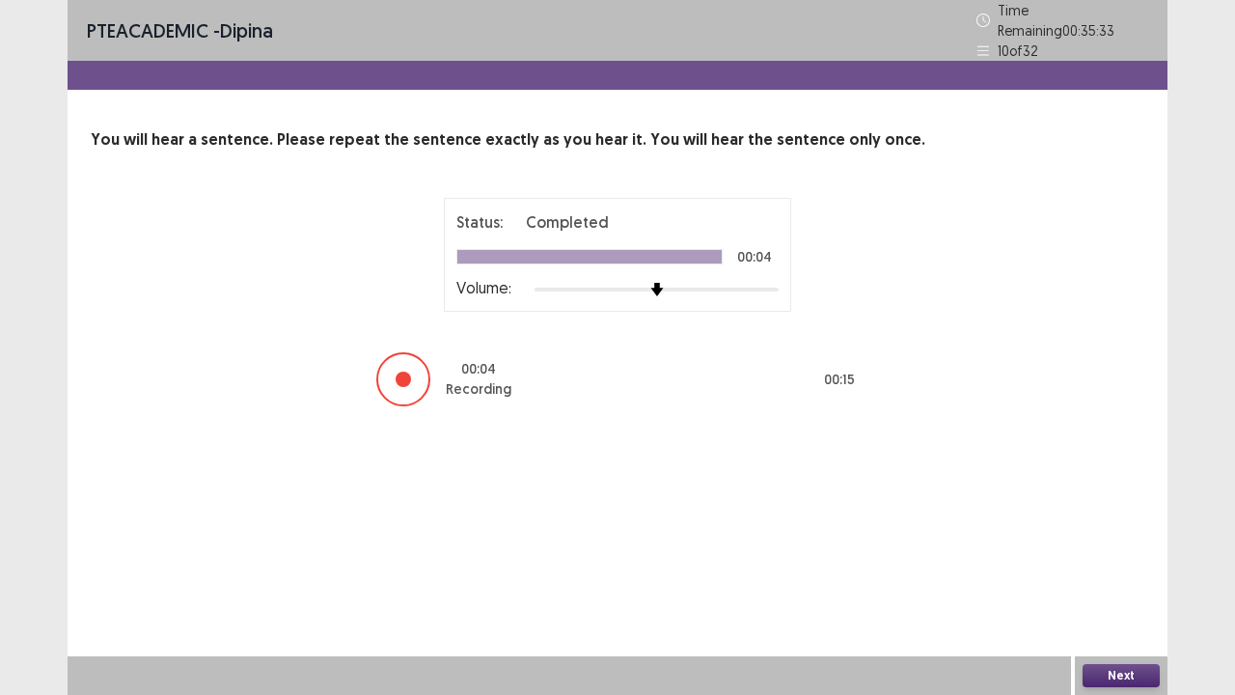
drag, startPoint x: 1138, startPoint y: 671, endPoint x: 1123, endPoint y: 673, distance: 15.7
click at [1123, 572] on button "Next" at bounding box center [1120, 675] width 77 height 23
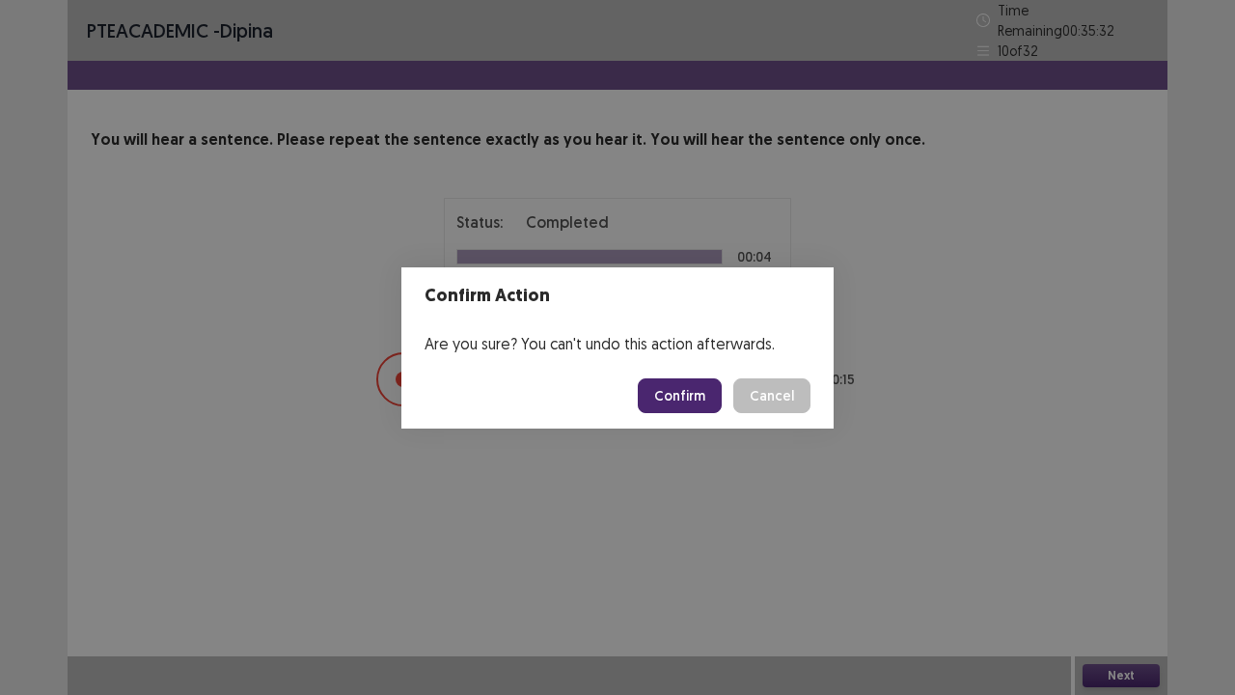
click at [687, 401] on button "Confirm" at bounding box center [680, 395] width 84 height 35
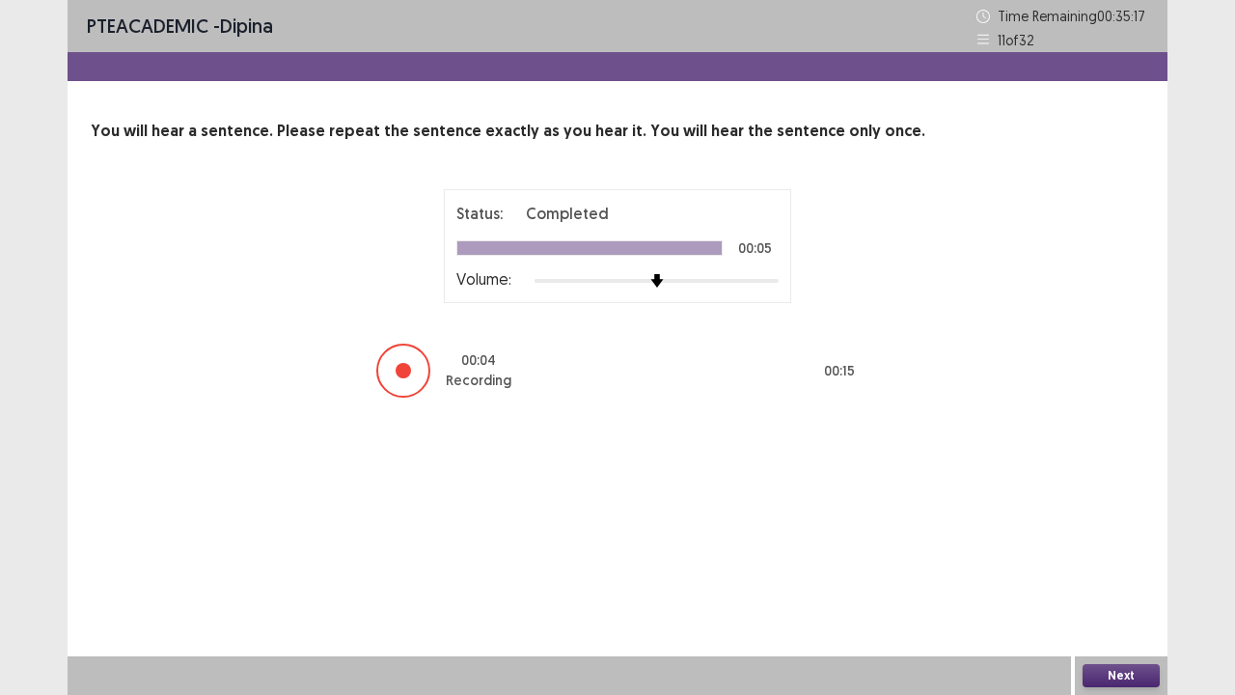
click at [1106, 572] on button "Next" at bounding box center [1120, 675] width 77 height 23
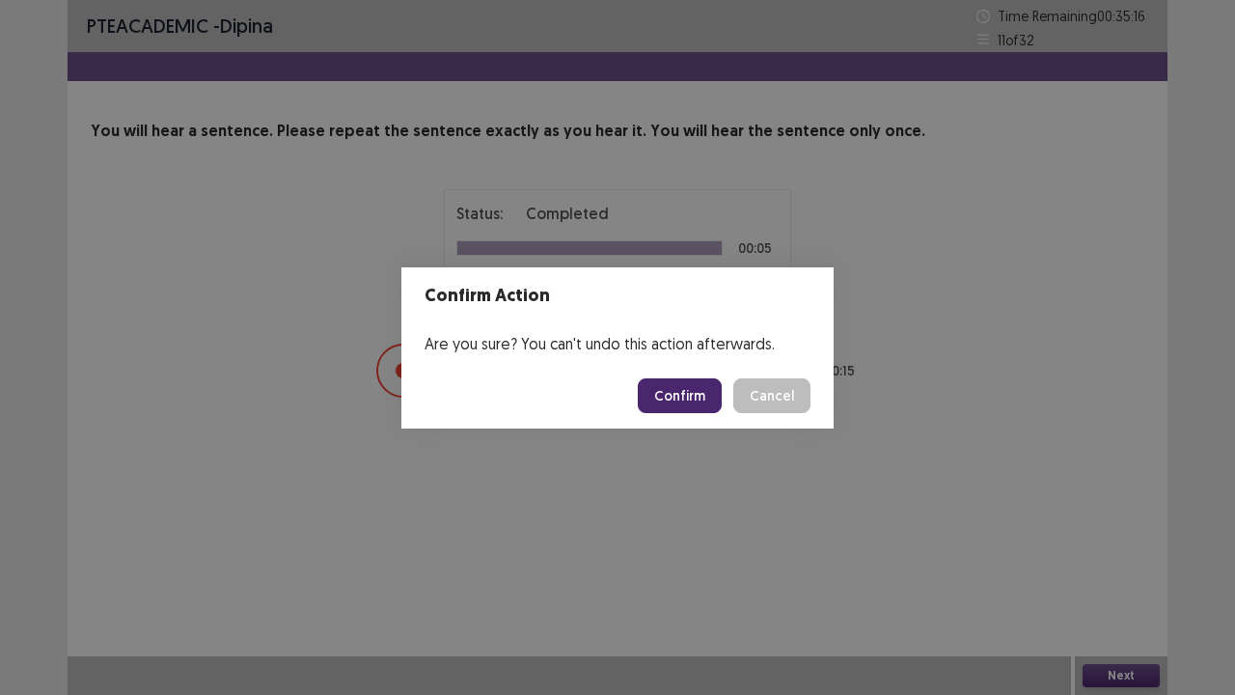
click at [714, 399] on button "Confirm" at bounding box center [680, 395] width 84 height 35
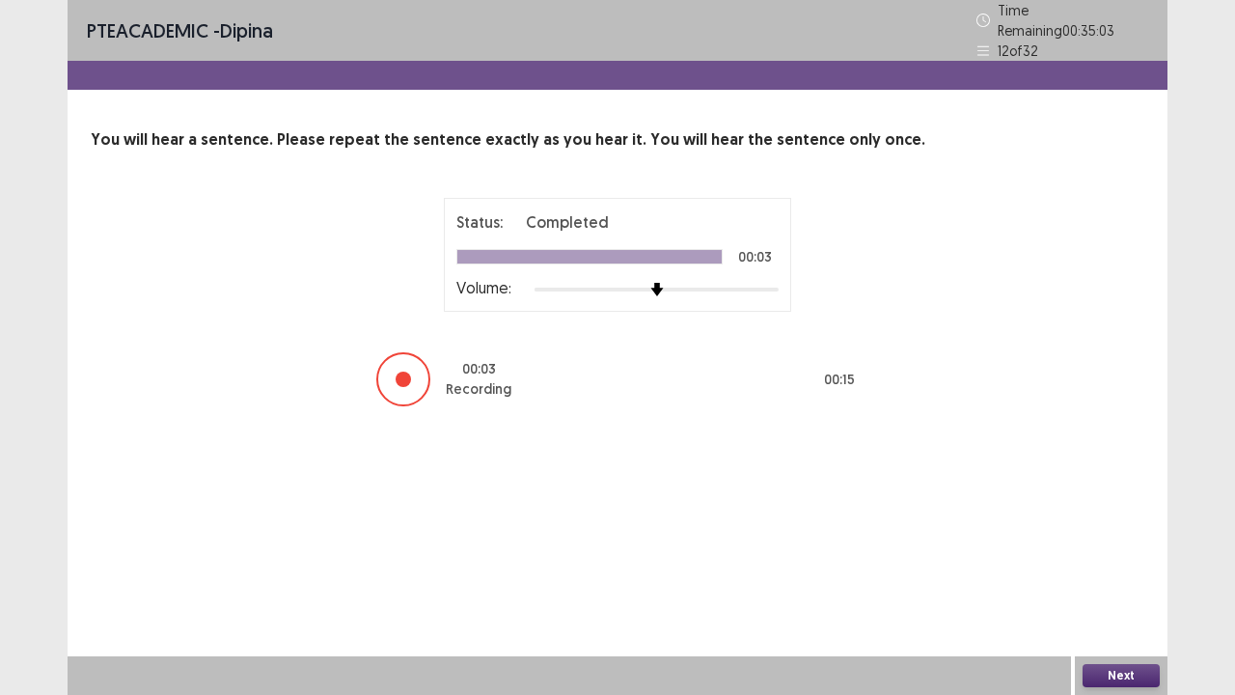
click at [1100, 572] on button "Next" at bounding box center [1120, 675] width 77 height 23
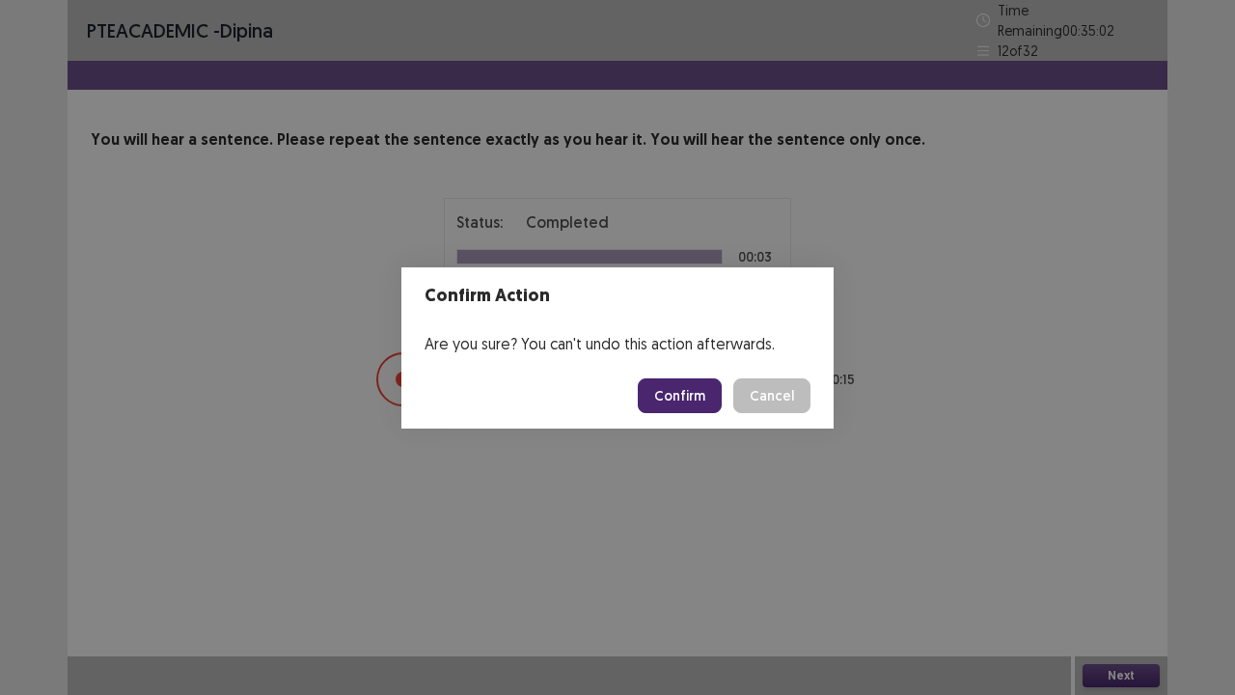
click at [691, 409] on button "Confirm" at bounding box center [680, 395] width 84 height 35
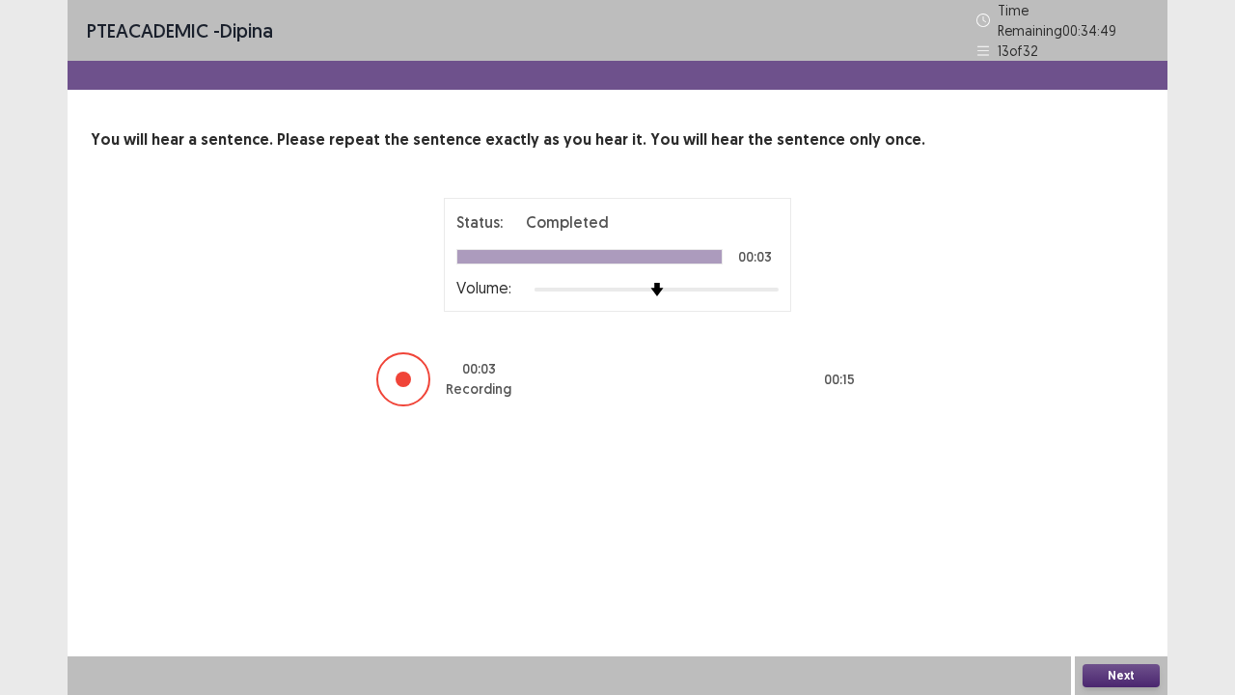
click at [1090, 572] on button "Next" at bounding box center [1120, 675] width 77 height 23
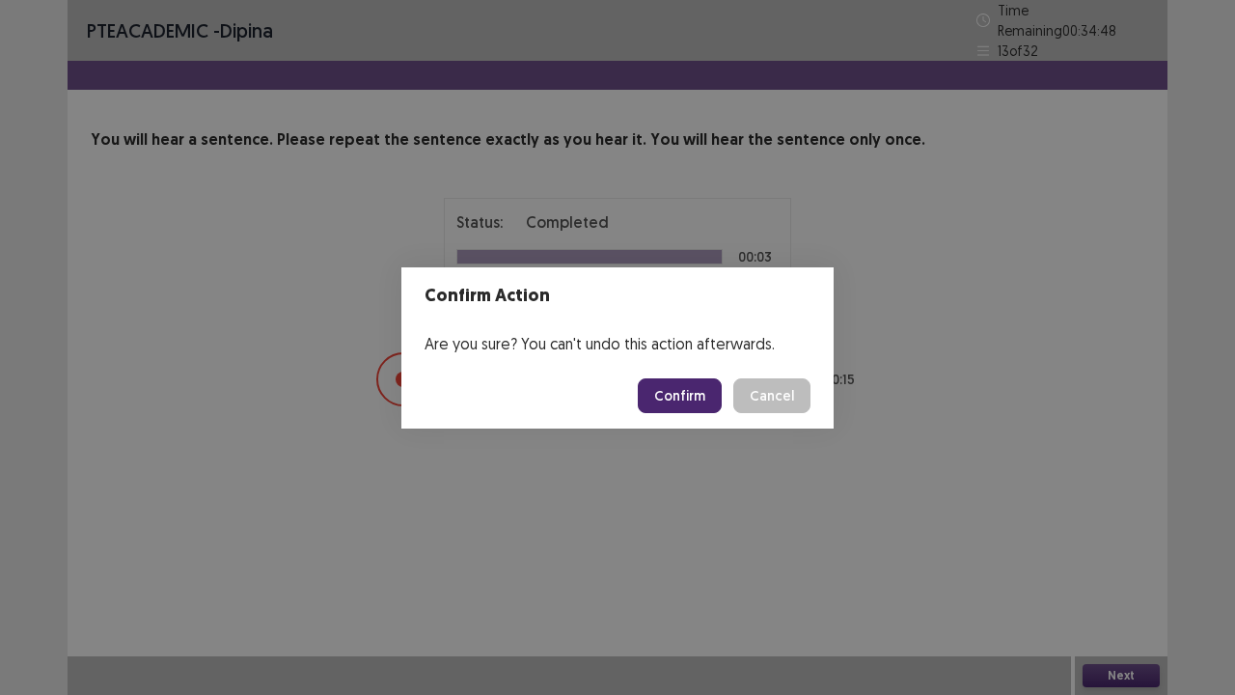
click at [691, 398] on button "Confirm" at bounding box center [680, 395] width 84 height 35
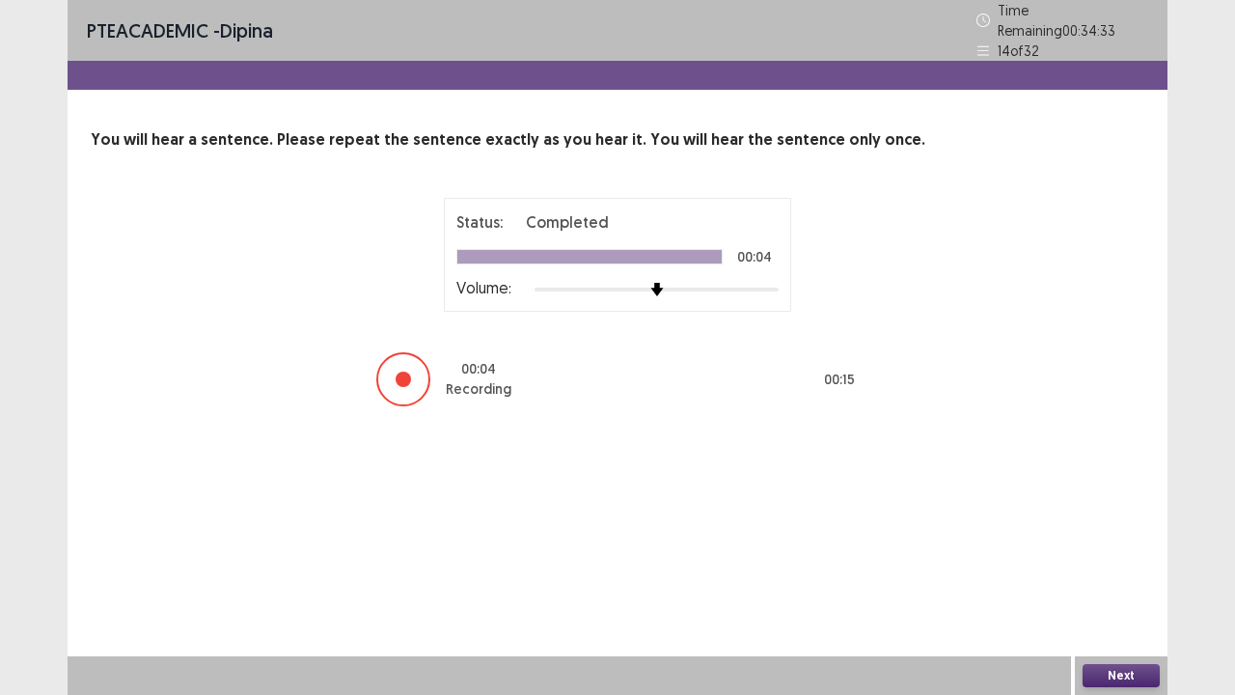
click at [1101, 572] on button "Next" at bounding box center [1120, 675] width 77 height 23
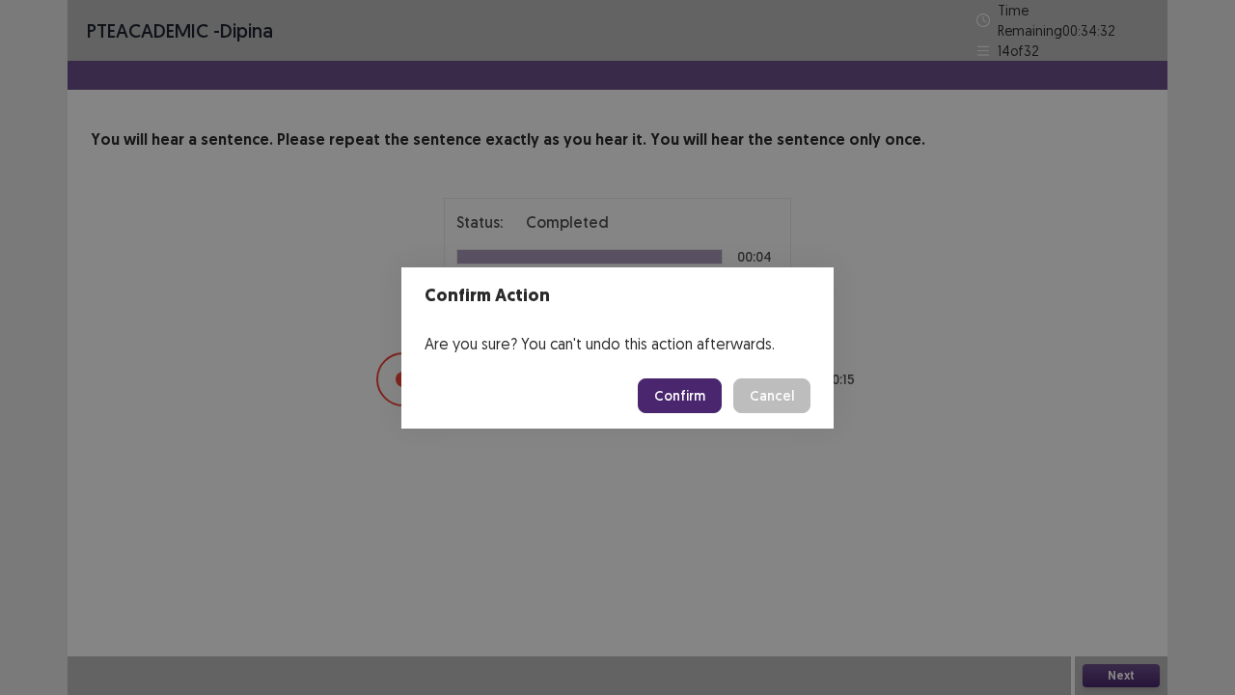
click at [667, 382] on button "Confirm" at bounding box center [680, 395] width 84 height 35
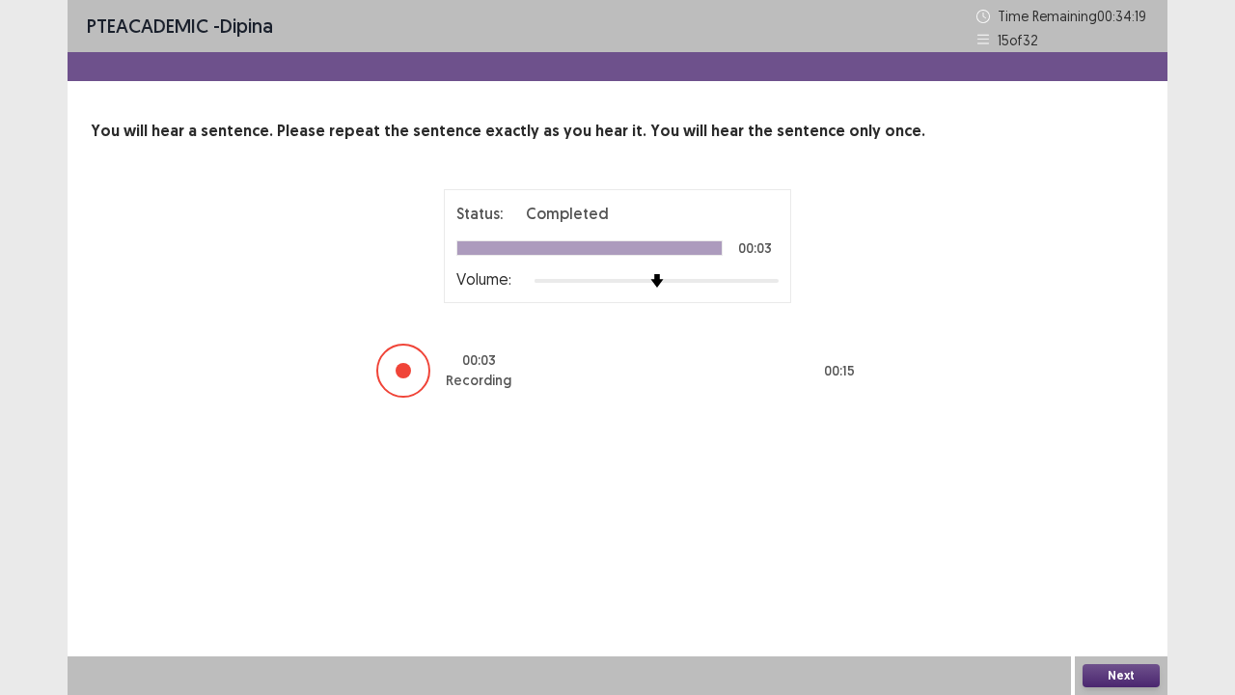
click at [1124, 572] on button "Next" at bounding box center [1120, 675] width 77 height 23
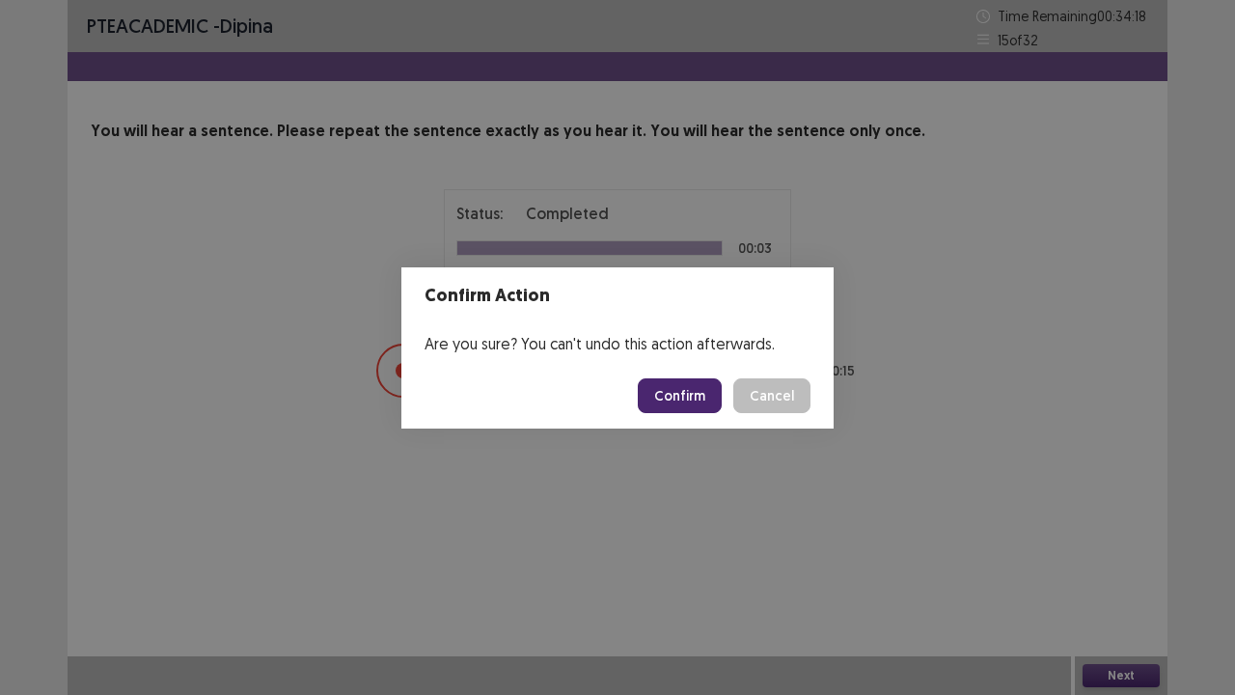
click at [685, 401] on button "Confirm" at bounding box center [680, 395] width 84 height 35
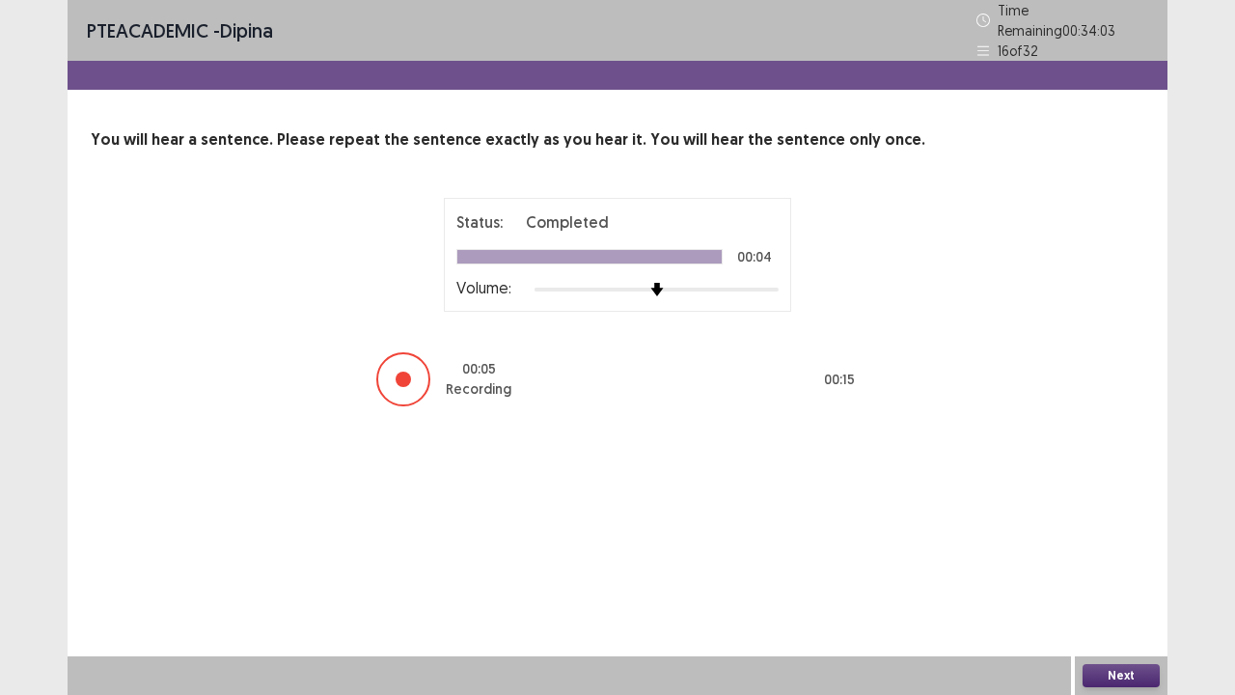
click at [1104, 572] on button "Next" at bounding box center [1120, 675] width 77 height 23
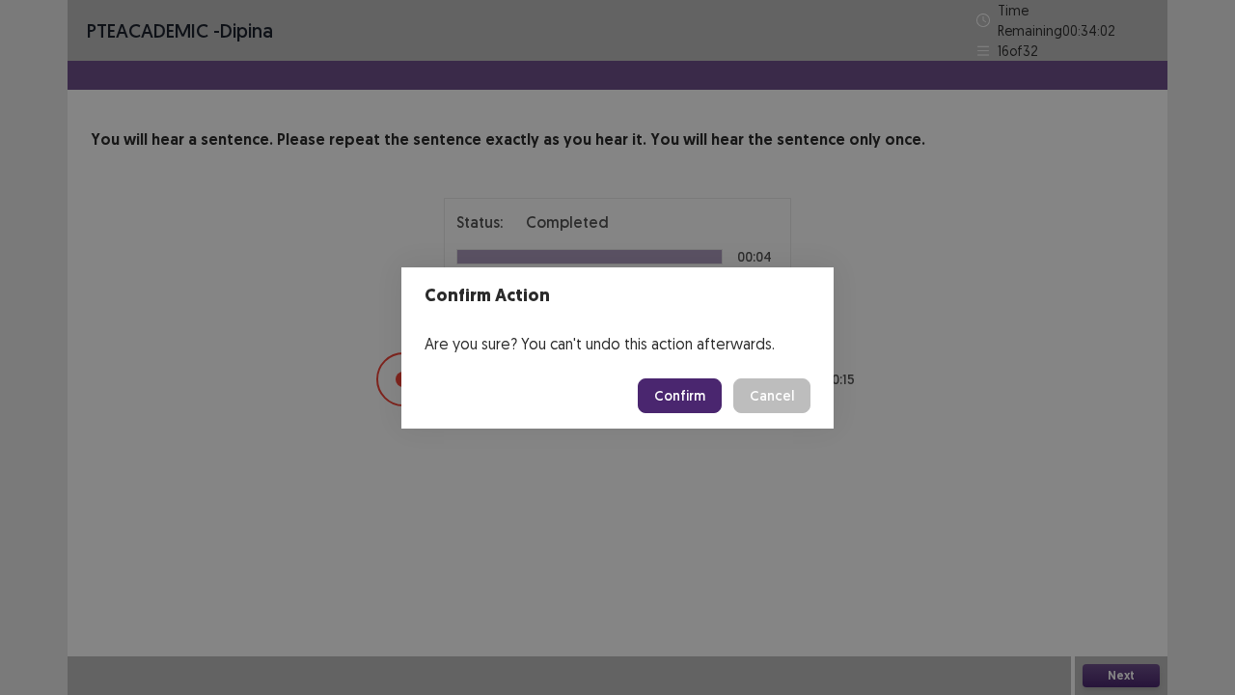
click at [671, 383] on button "Confirm" at bounding box center [680, 395] width 84 height 35
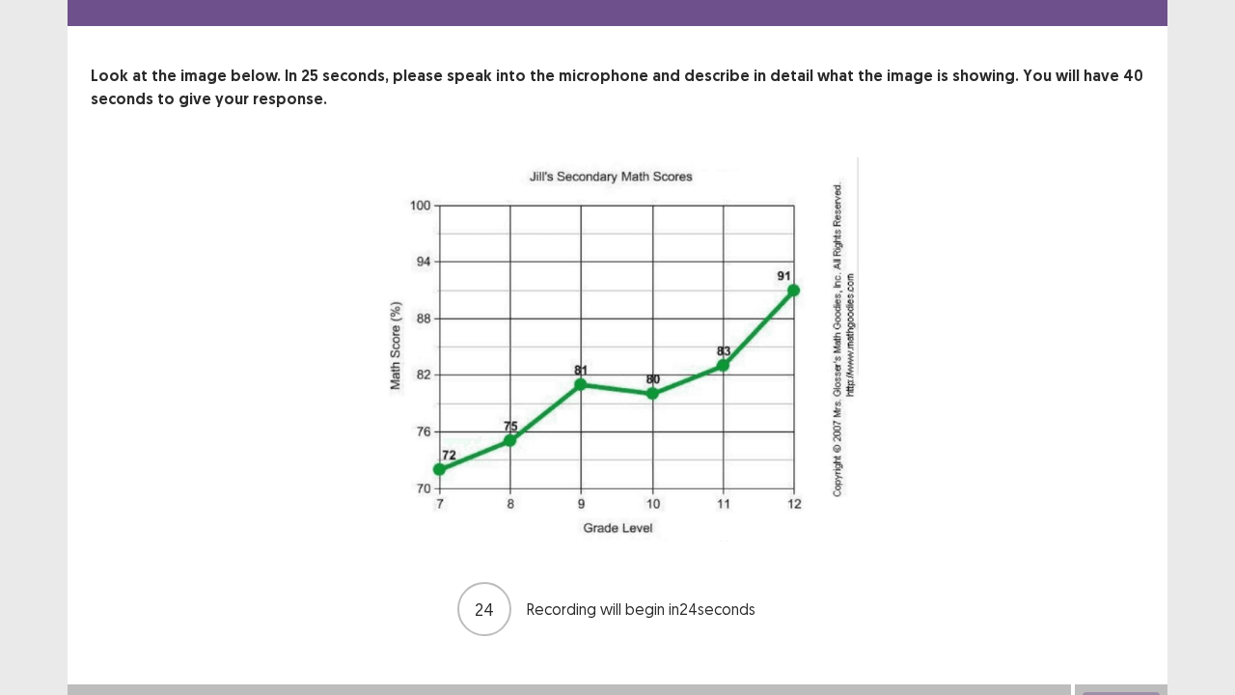
scroll to position [83, 0]
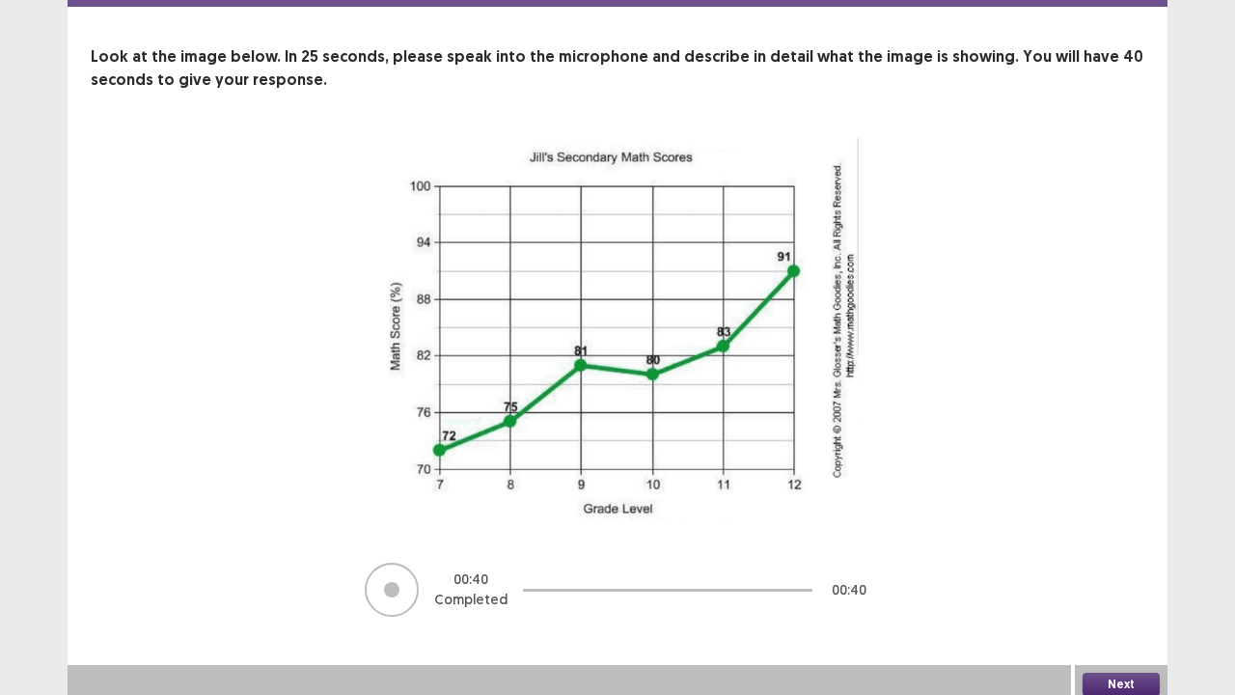
click at [1092, 572] on button "Next" at bounding box center [1120, 683] width 77 height 23
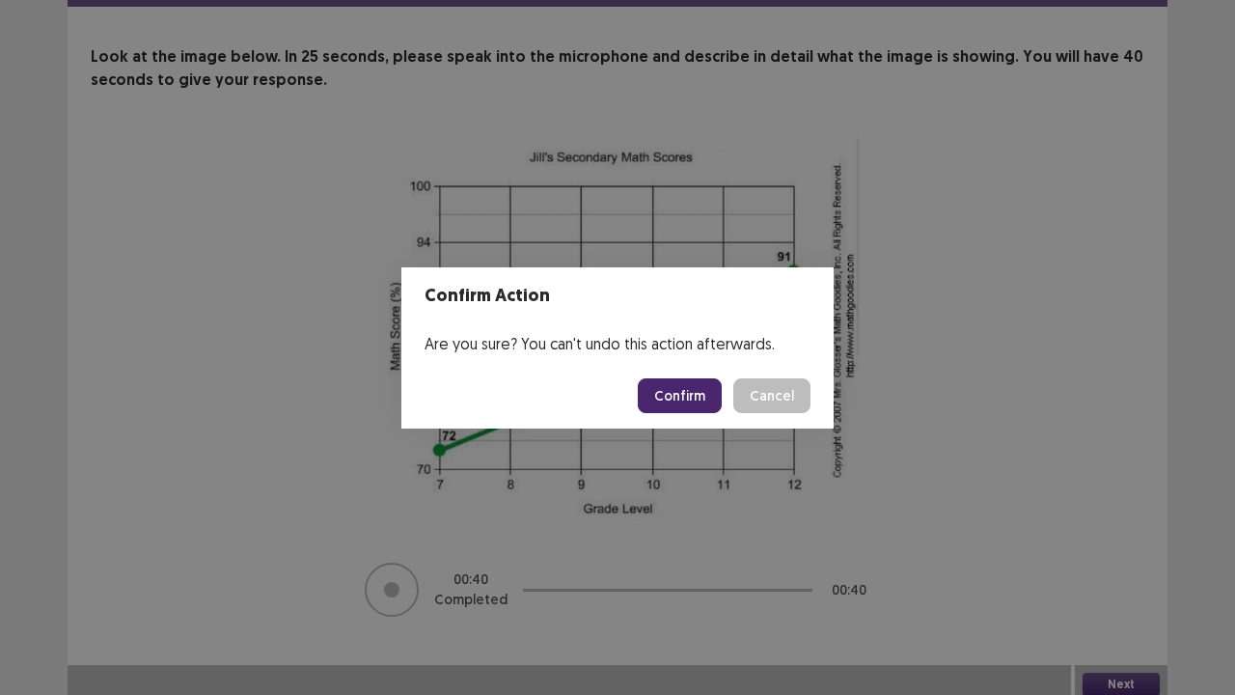
click at [686, 405] on button "Confirm" at bounding box center [680, 395] width 84 height 35
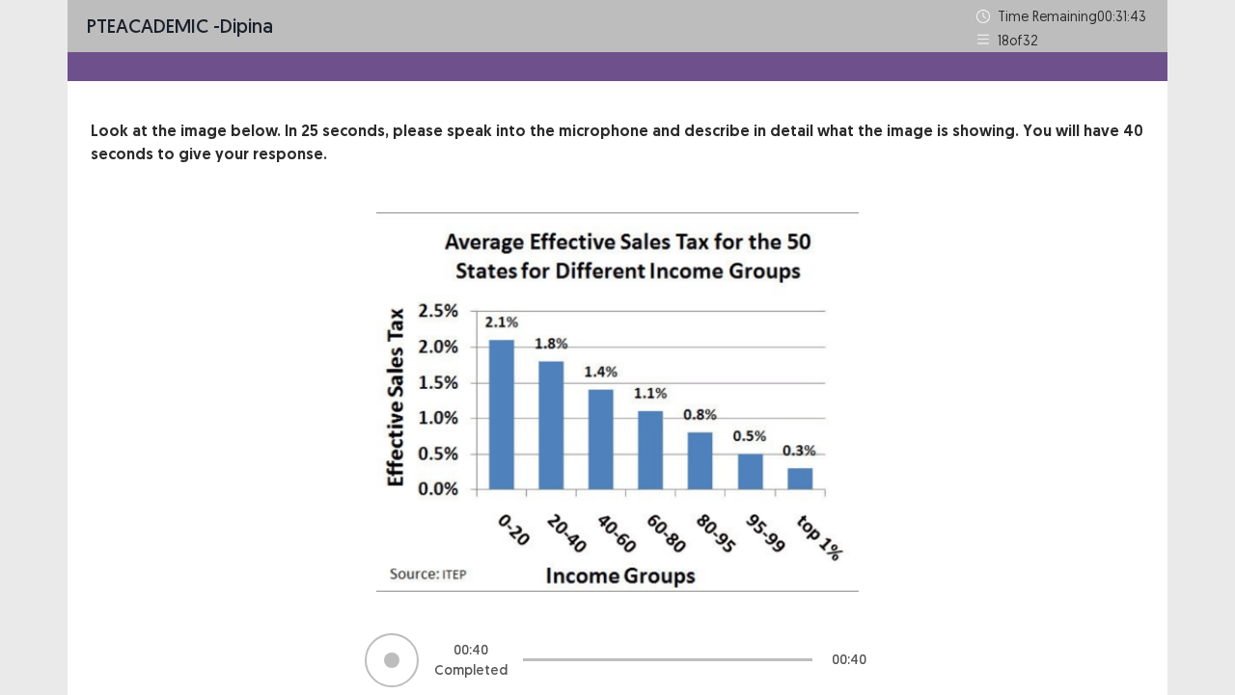
scroll to position [79, 0]
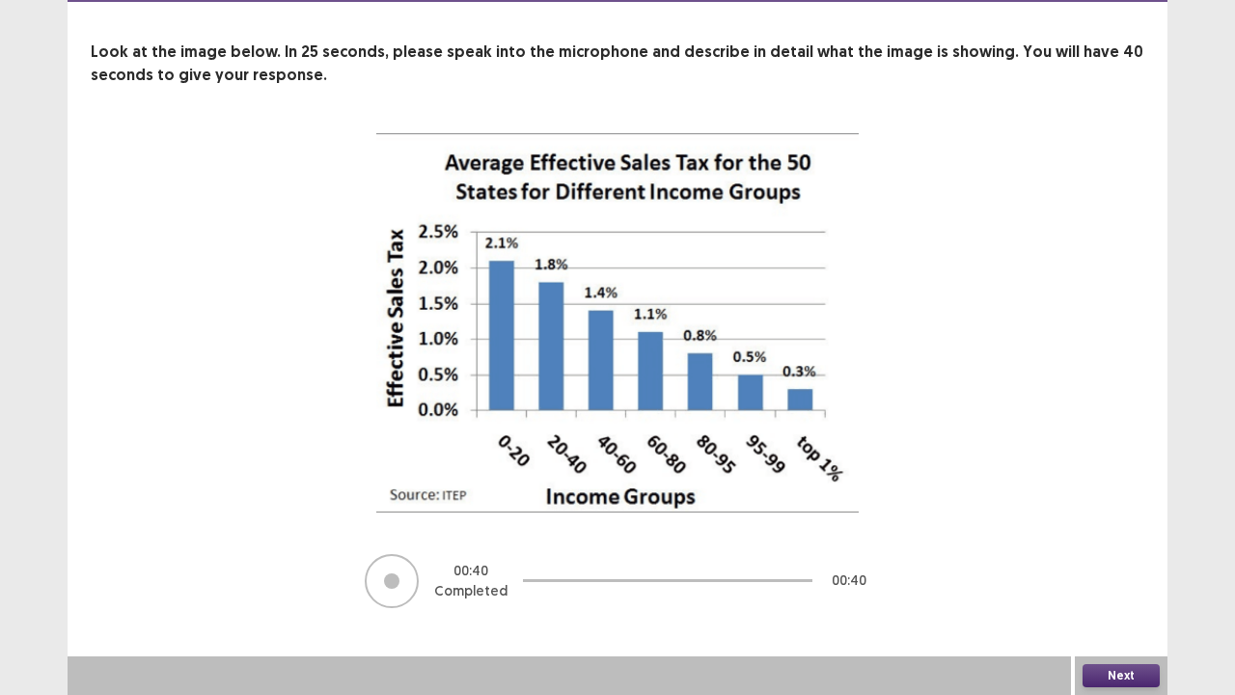
click at [1131, 572] on button "Next" at bounding box center [1120, 675] width 77 height 23
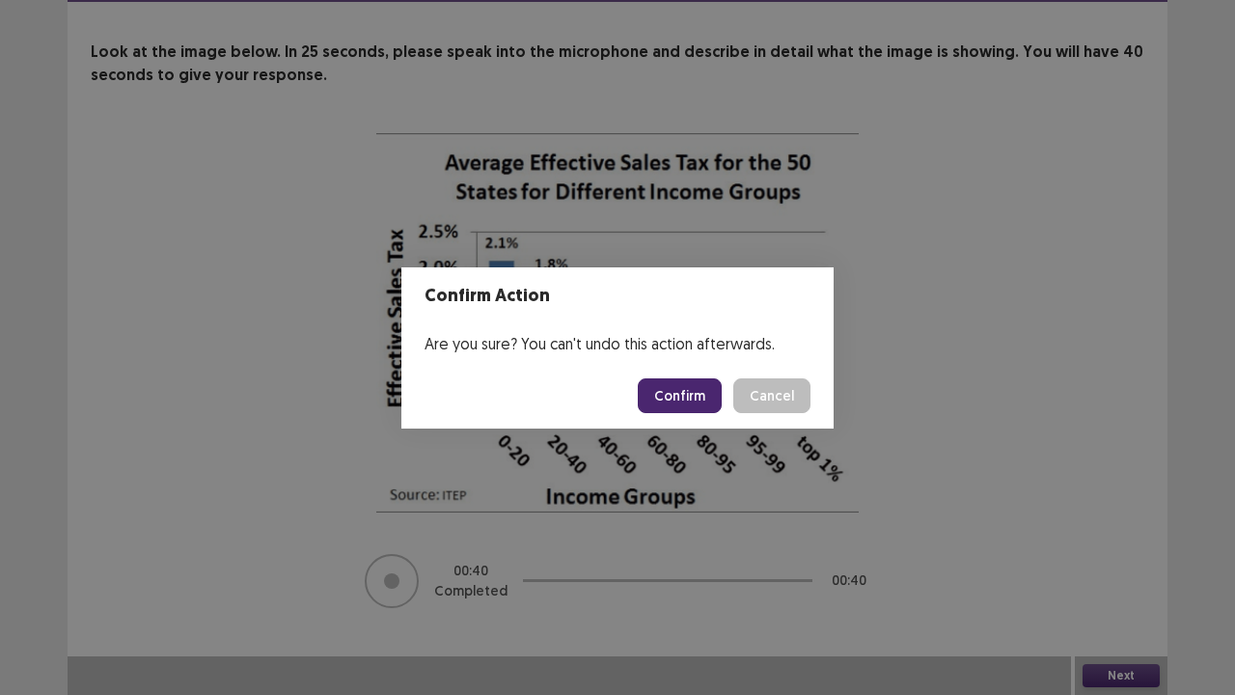
click at [690, 409] on button "Confirm" at bounding box center [680, 395] width 84 height 35
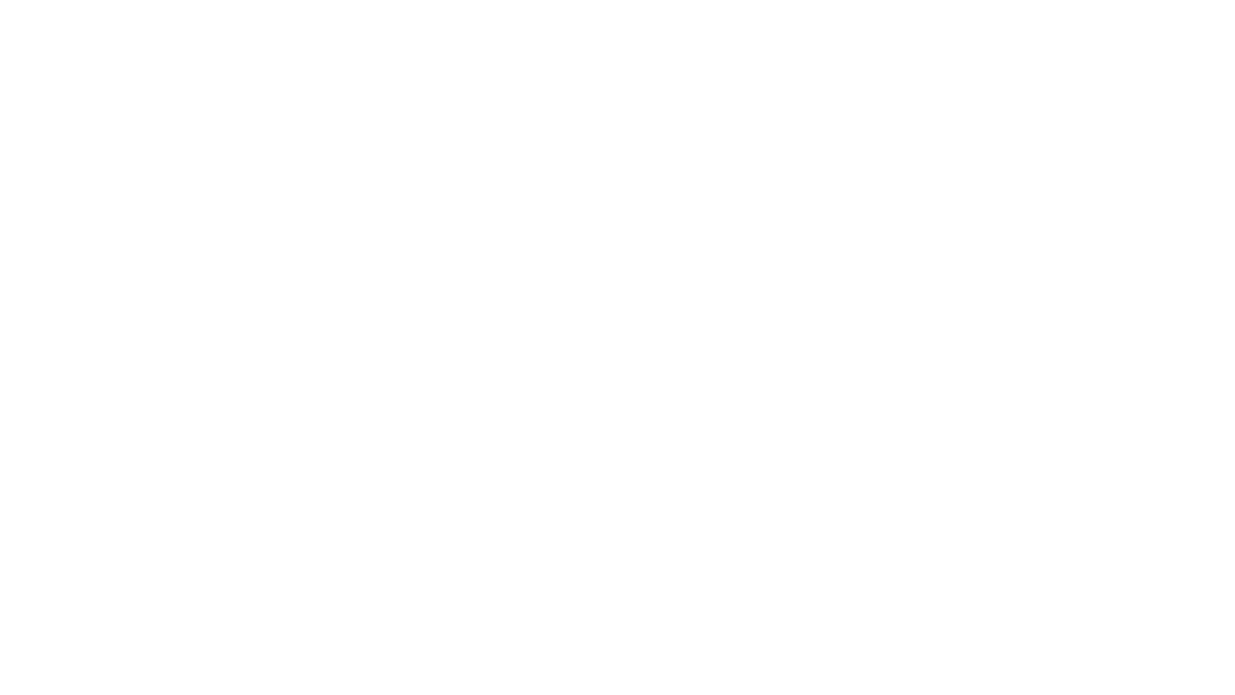
scroll to position [0, 0]
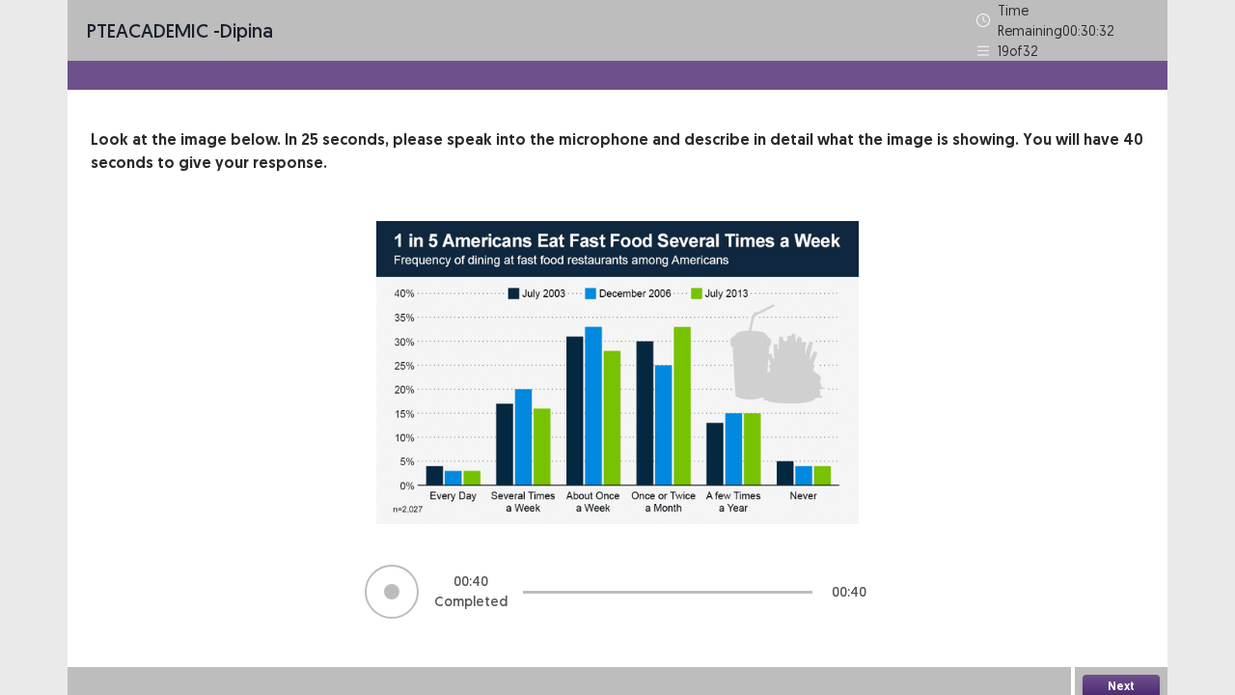
click at [1125, 572] on button "Next" at bounding box center [1120, 685] width 77 height 23
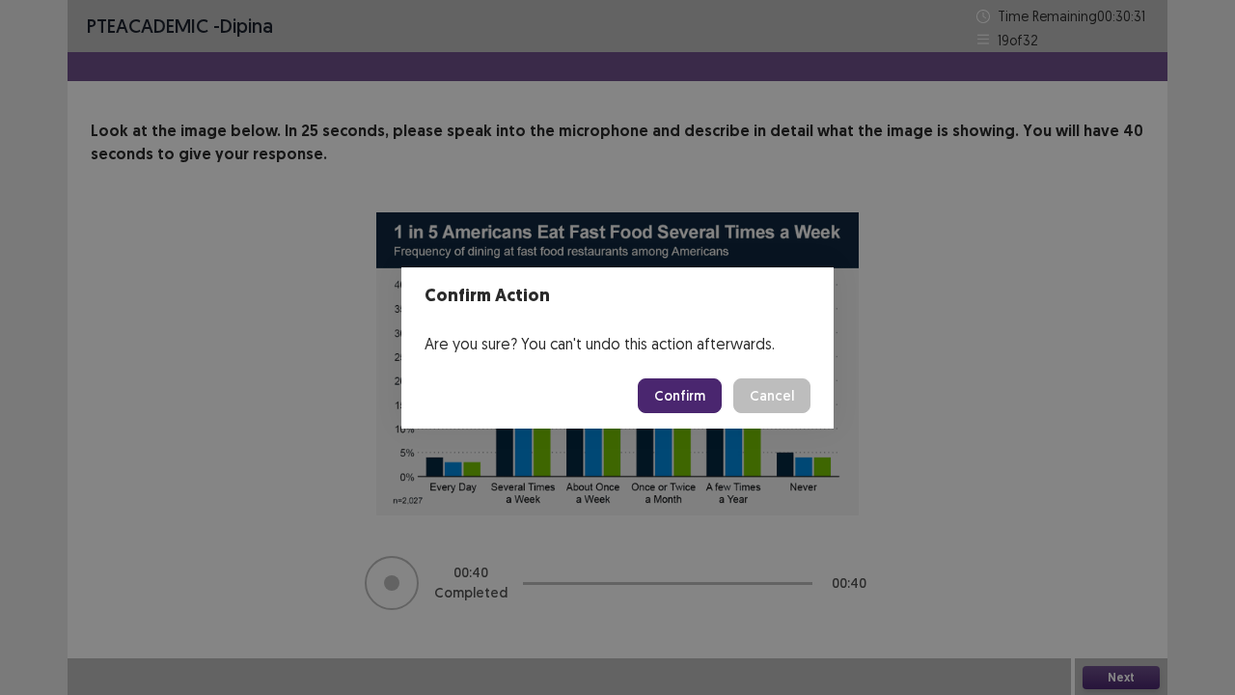
click at [693, 402] on button "Confirm" at bounding box center [680, 395] width 84 height 35
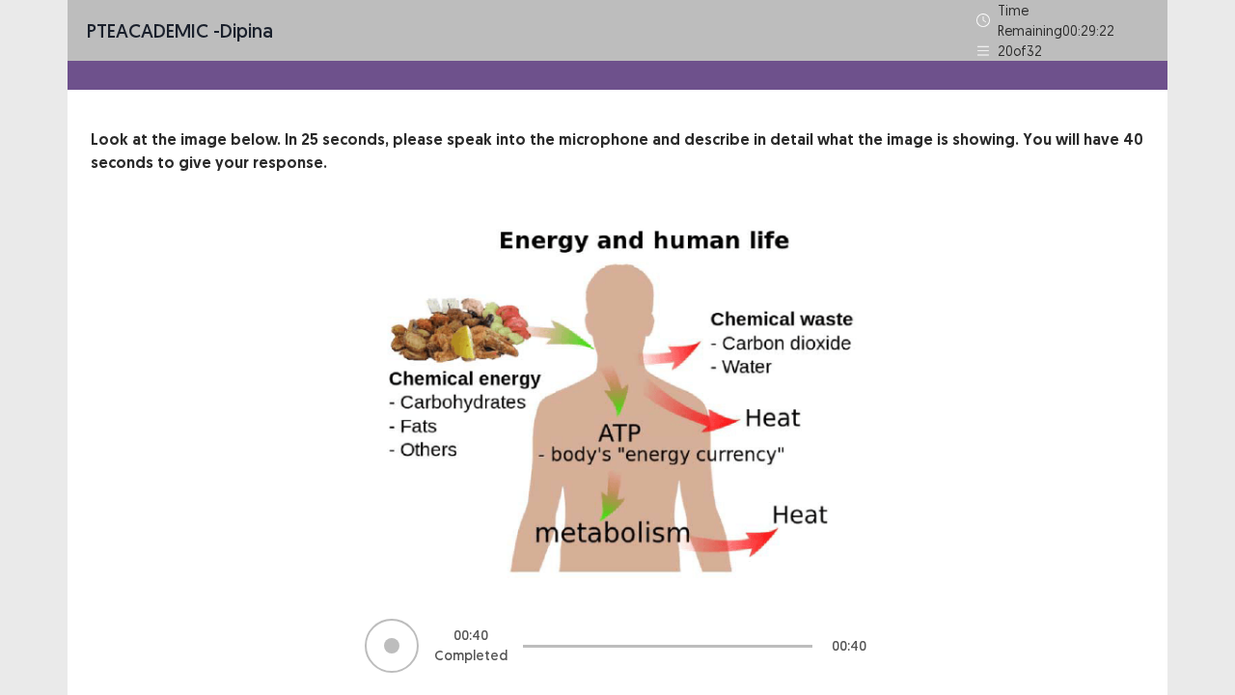
scroll to position [56, 0]
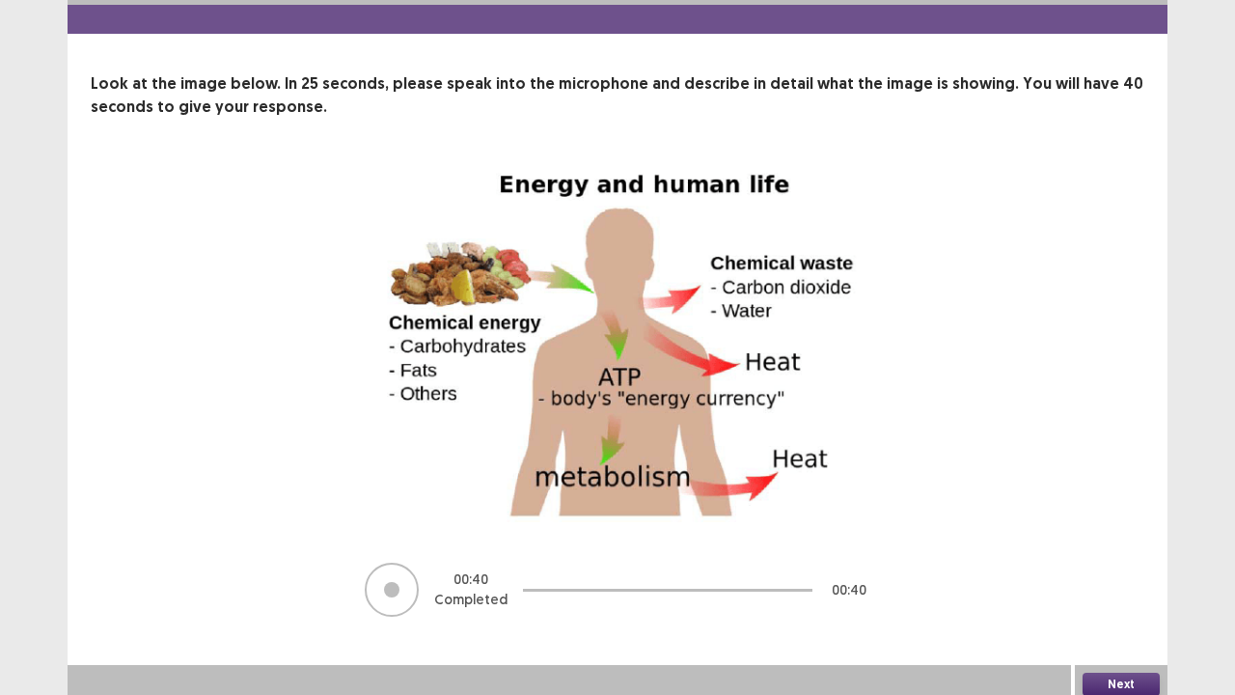
click at [1125, 572] on button "Next" at bounding box center [1120, 683] width 77 height 23
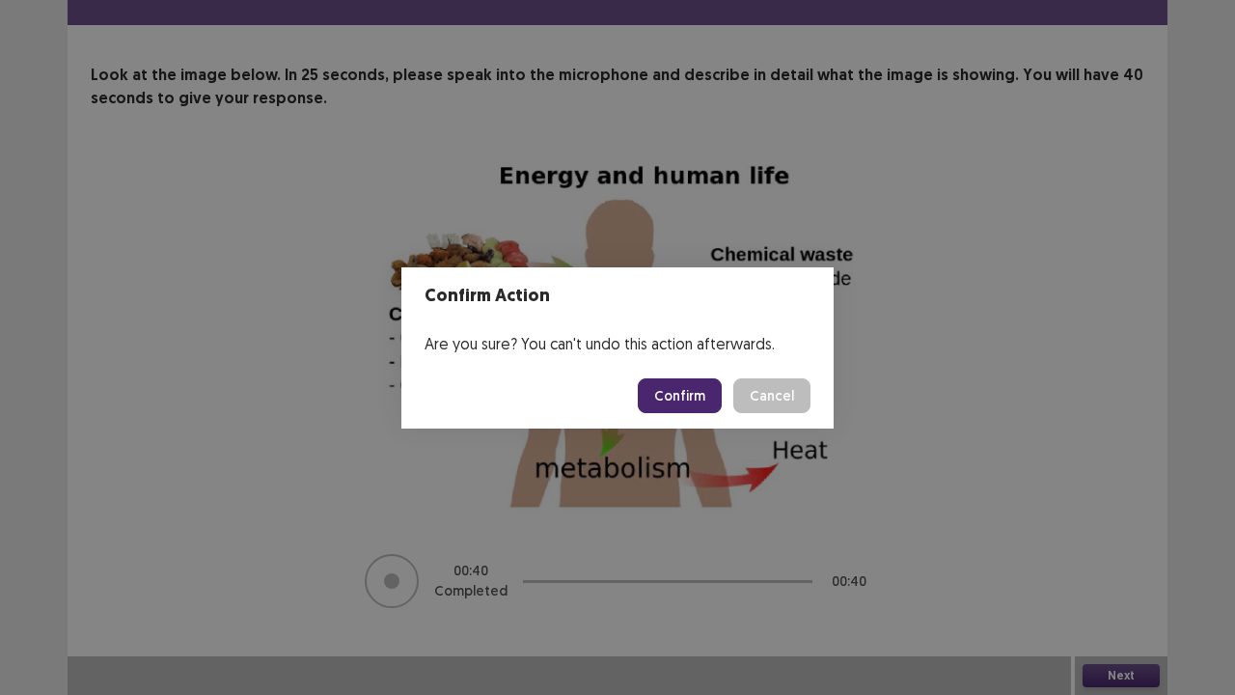
click at [691, 404] on button "Confirm" at bounding box center [680, 395] width 84 height 35
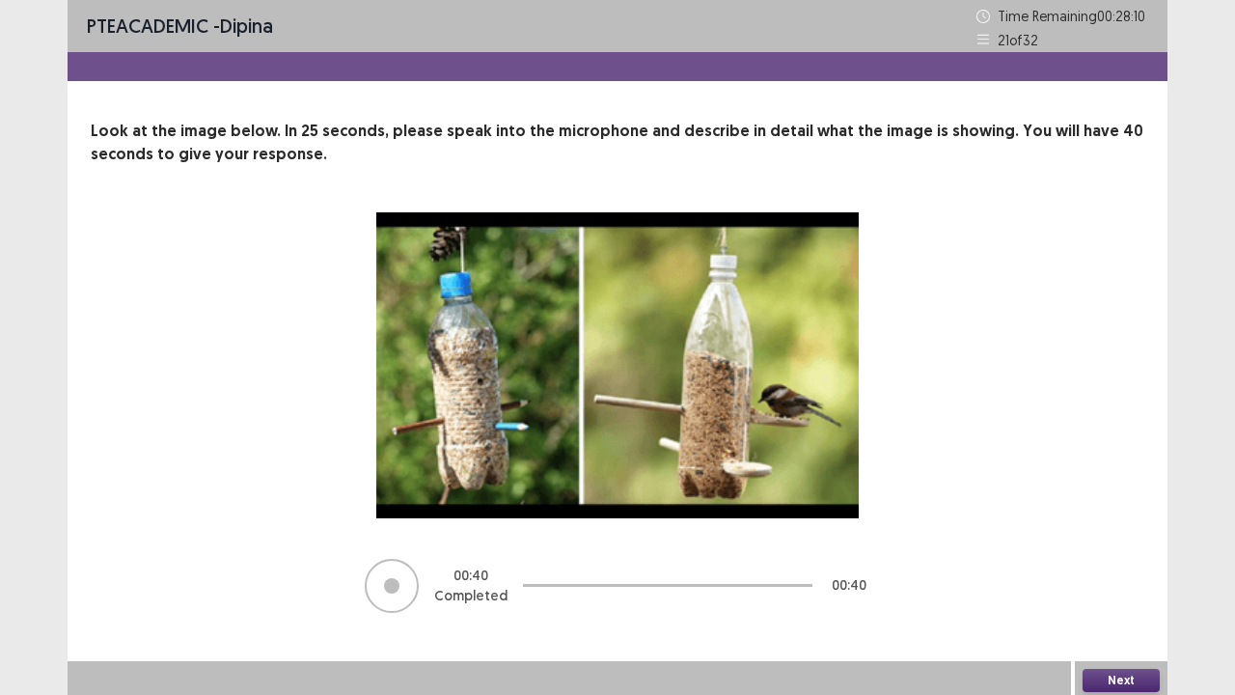
scroll to position [4, 0]
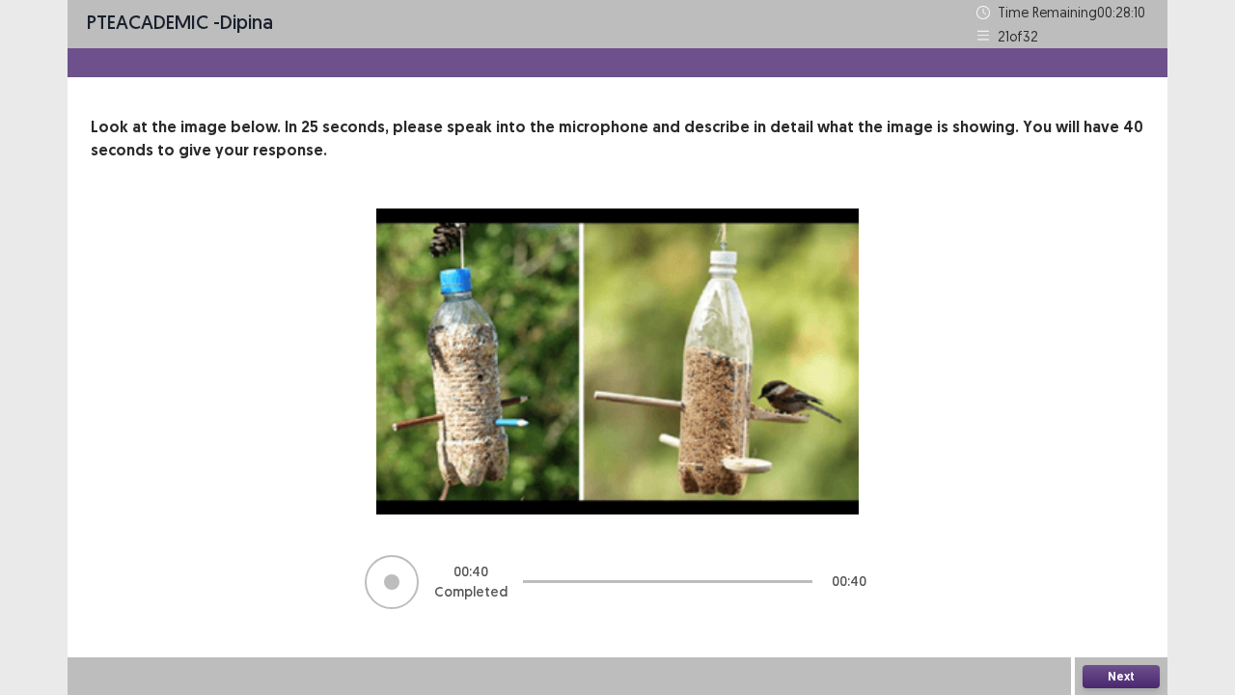
click at [1119, 572] on button "Next" at bounding box center [1120, 676] width 77 height 23
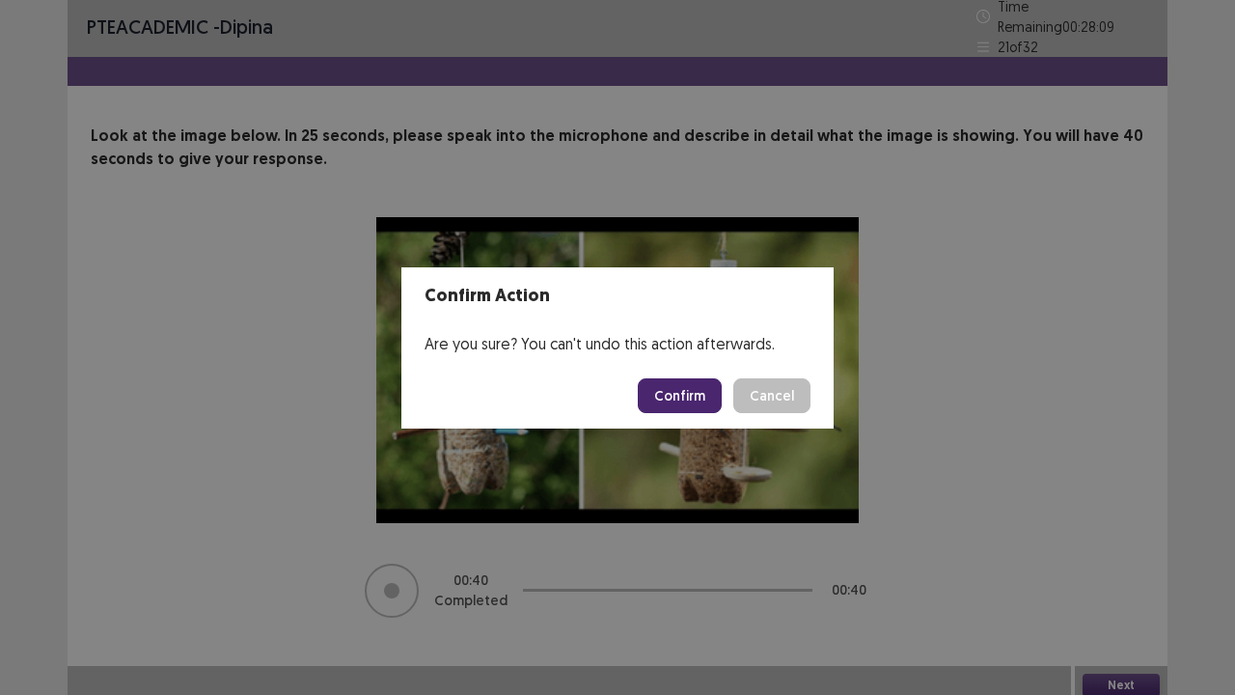
click at [675, 410] on button "Confirm" at bounding box center [680, 395] width 84 height 35
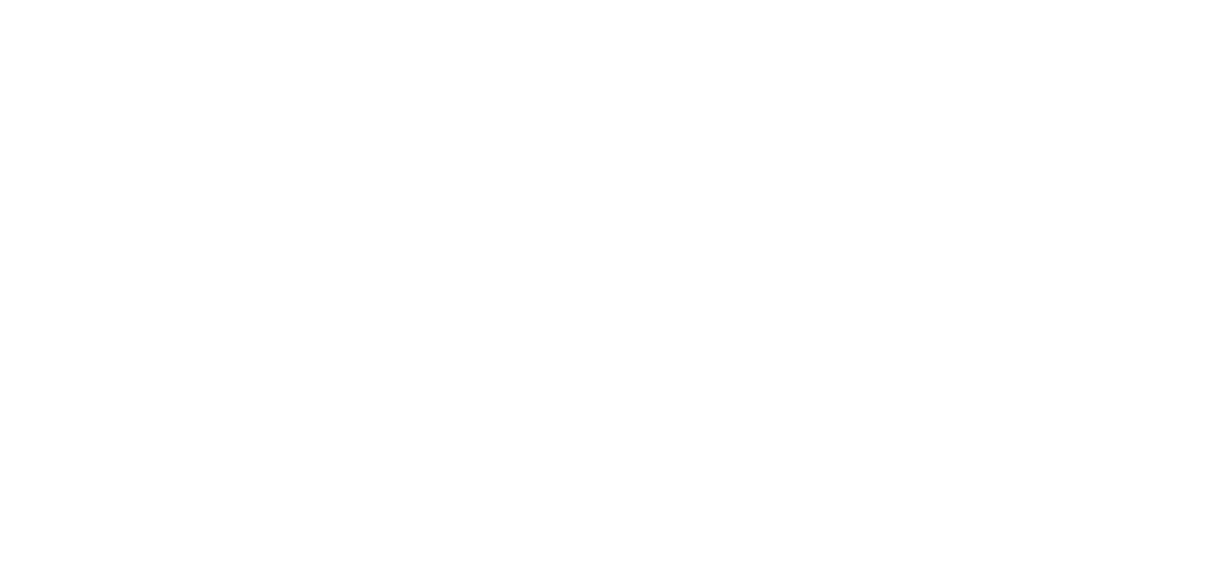
scroll to position [0, 0]
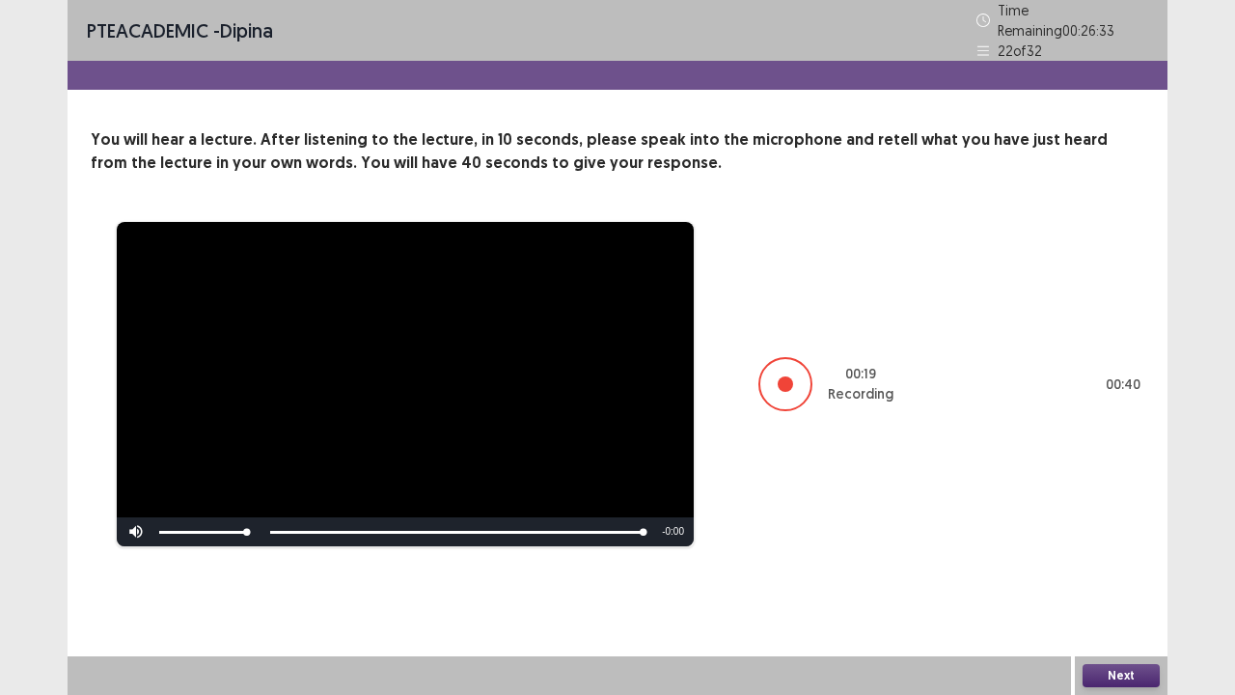
click at [772, 392] on div at bounding box center [785, 384] width 54 height 54
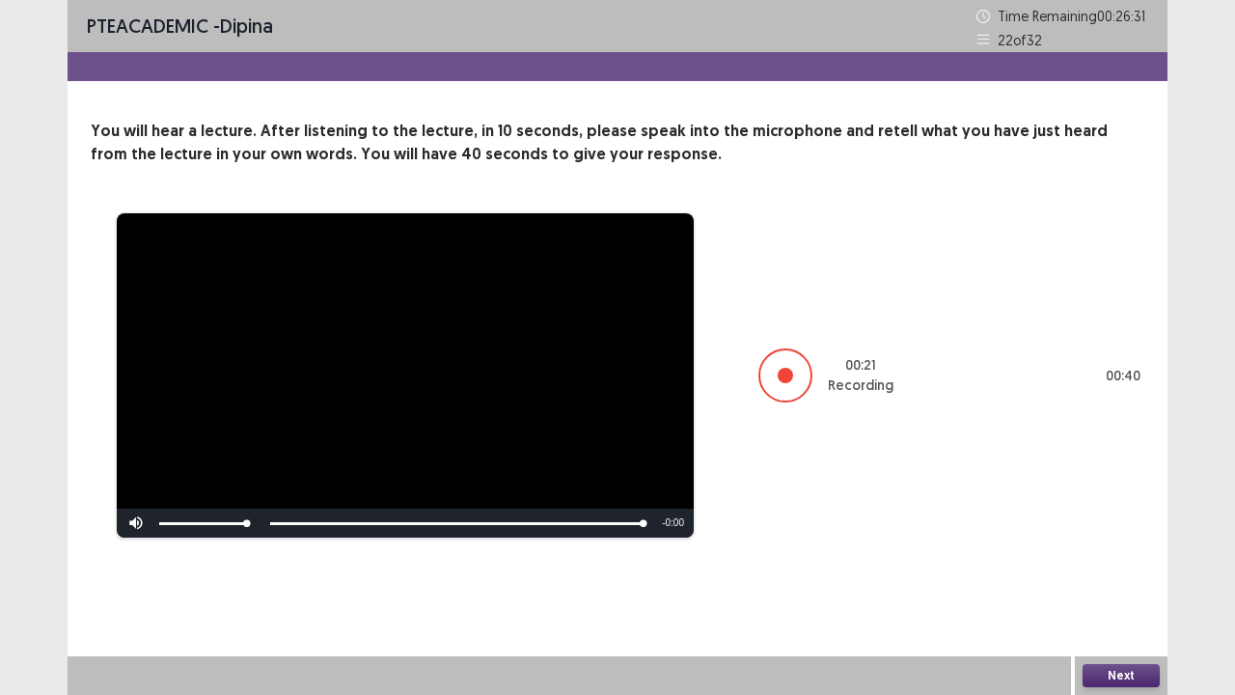
click at [629, 108] on div "**********" at bounding box center [618, 288] width 1100 height 577
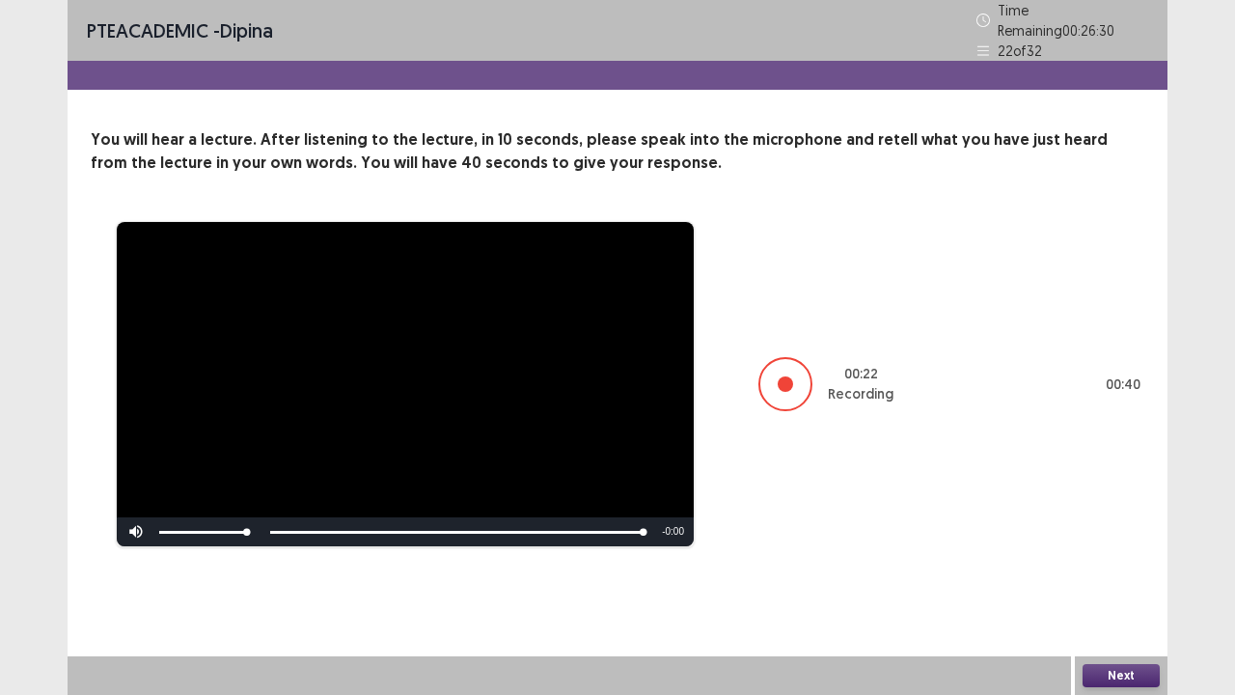
click at [629, 108] on div "**********" at bounding box center [618, 293] width 1100 height 586
click at [1039, 569] on div "**********" at bounding box center [618, 293] width 1100 height 586
drag, startPoint x: 397, startPoint y: 178, endPoint x: 658, endPoint y: 233, distance: 267.0
click at [644, 255] on div "**********" at bounding box center [618, 337] width 1100 height 419
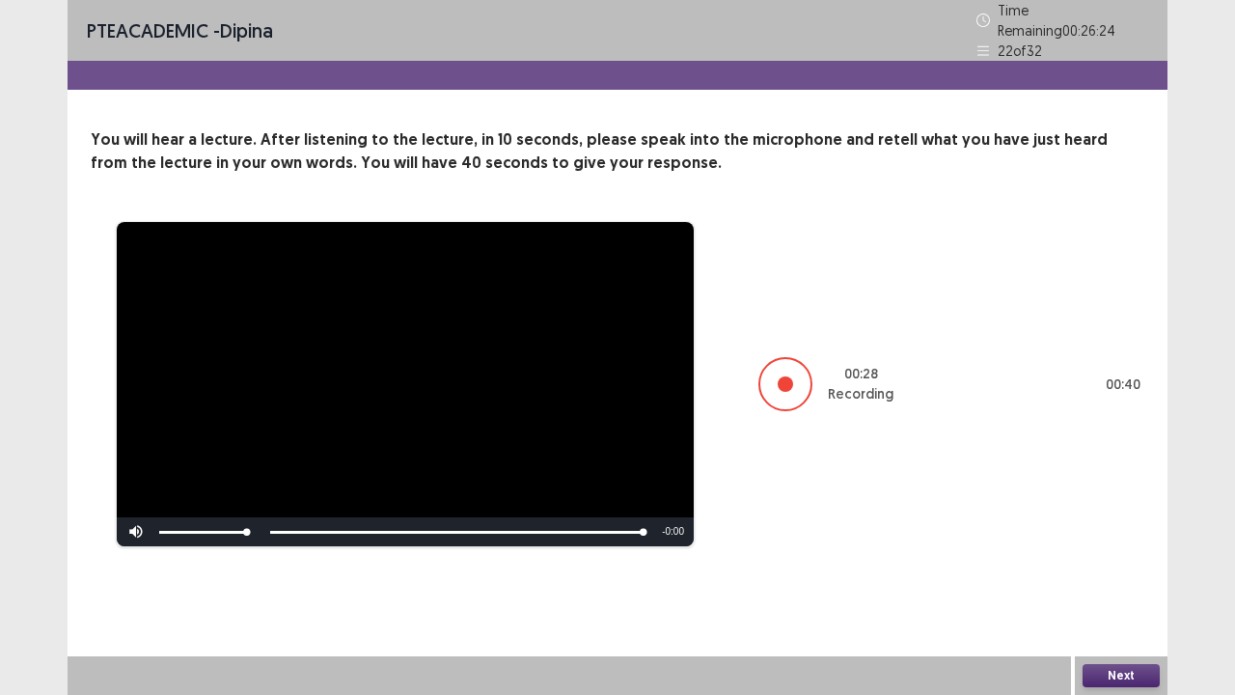
drag, startPoint x: 688, startPoint y: 144, endPoint x: 874, endPoint y: 243, distance: 211.1
click at [874, 243] on div "**********" at bounding box center [618, 337] width 1100 height 419
click at [961, 263] on div "**********" at bounding box center [618, 384] width 1054 height 326
click at [974, 278] on div "**********" at bounding box center [618, 384] width 1054 height 326
drag, startPoint x: 990, startPoint y: 283, endPoint x: 1234, endPoint y: 158, distance: 274.0
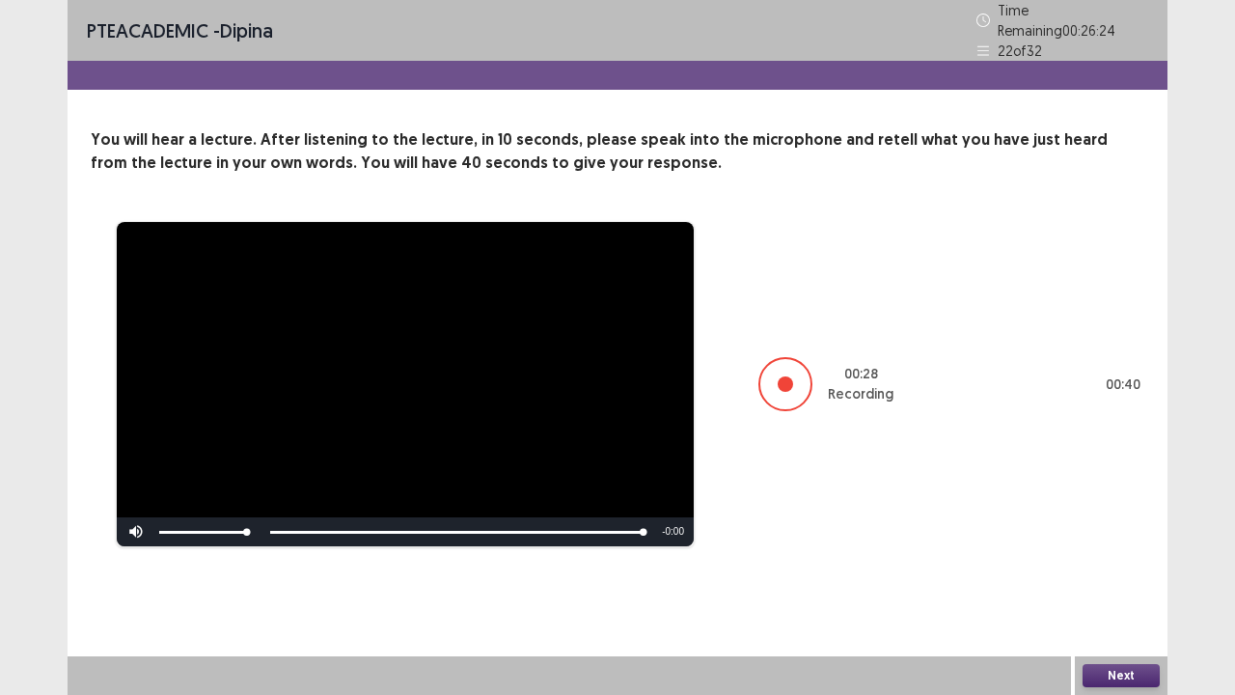
click at [1007, 283] on div "**********" at bounding box center [618, 384] width 1054 height 326
click at [1226, 106] on div "**********" at bounding box center [617, 347] width 1235 height 695
drag, startPoint x: 1171, startPoint y: 87, endPoint x: 1181, endPoint y: 84, distance: 10.1
click at [1177, 87] on div "**********" at bounding box center [617, 347] width 1235 height 695
click at [1185, 83] on div "**********" at bounding box center [617, 347] width 1235 height 695
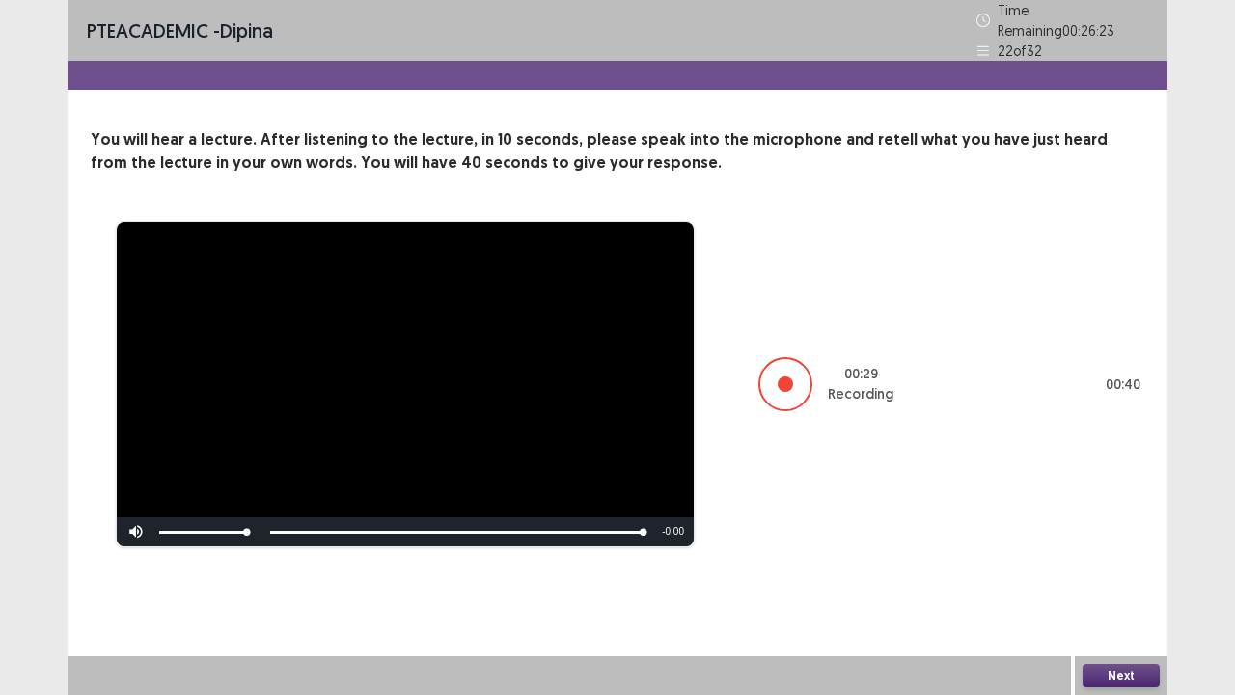
drag, startPoint x: 1187, startPoint y: 83, endPoint x: 1185, endPoint y: 135, distance: 52.1
click at [1188, 105] on div "**********" at bounding box center [617, 347] width 1235 height 695
drag, startPoint x: 976, startPoint y: 677, endPoint x: 756, endPoint y: 404, distance: 350.6
click at [947, 572] on div "**********" at bounding box center [618, 347] width 1100 height 695
drag, startPoint x: 756, startPoint y: 404, endPoint x: 467, endPoint y: 401, distance: 289.5
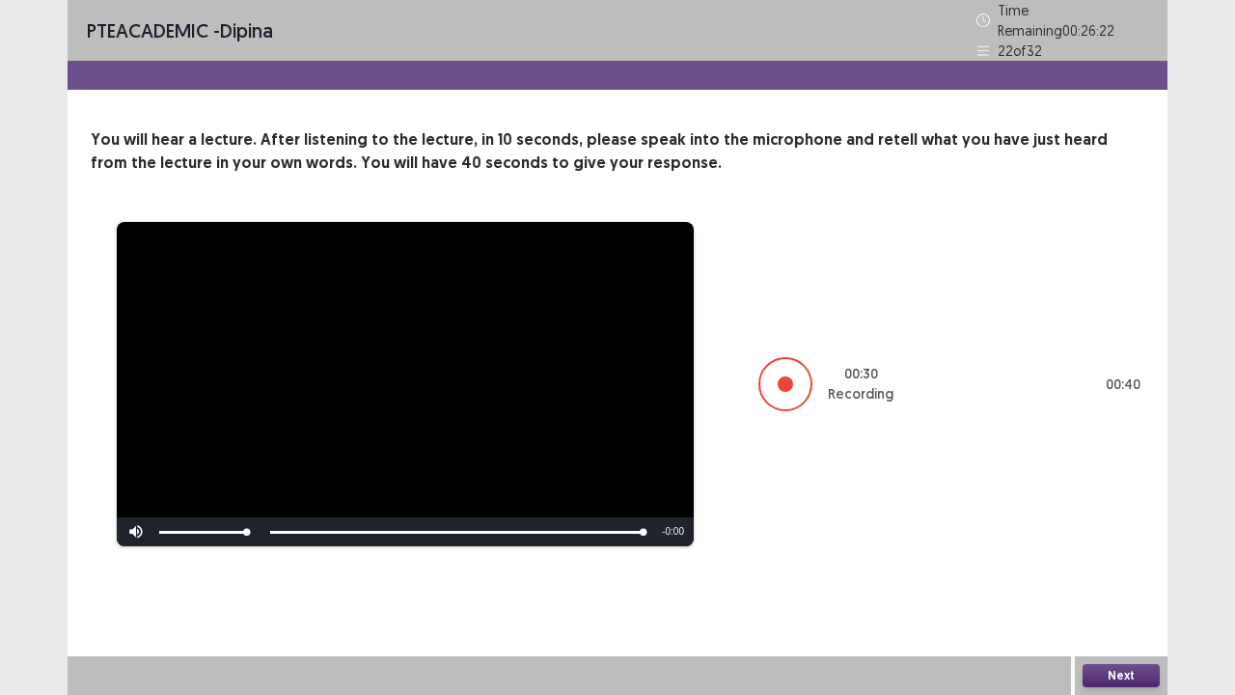
click at [715, 432] on div "**********" at bounding box center [618, 384] width 1054 height 326
drag, startPoint x: 203, startPoint y: 419, endPoint x: 181, endPoint y: 396, distance: 31.4
click at [194, 409] on video "Video Player" at bounding box center [405, 384] width 577 height 324
click at [106, 367] on div "**********" at bounding box center [618, 384] width 1054 height 326
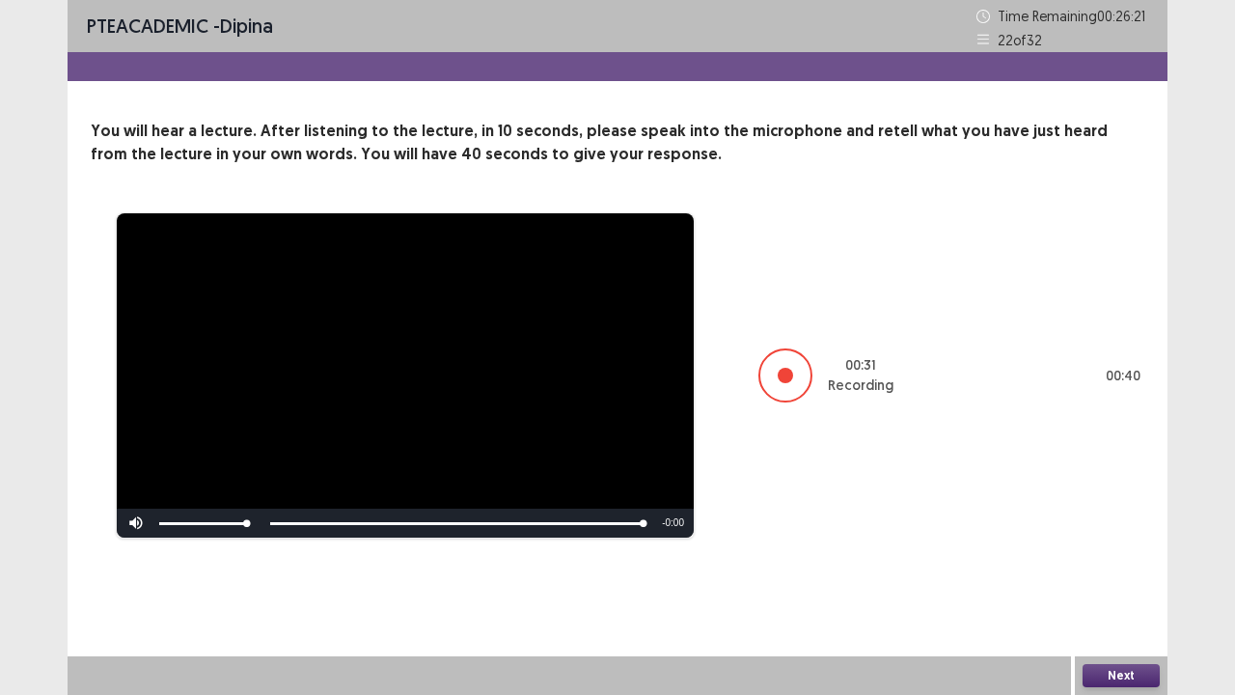
click at [27, 0] on div "**********" at bounding box center [617, 347] width 1235 height 695
drag, startPoint x: 26, startPoint y: 0, endPoint x: 0, endPoint y: 0, distance: 26.0
click at [23, 0] on div "**********" at bounding box center [617, 347] width 1235 height 695
drag, startPoint x: 0, startPoint y: 0, endPoint x: 592, endPoint y: 113, distance: 603.0
click at [125, 64] on div "**********" at bounding box center [617, 347] width 1235 height 695
